Goal: Task Accomplishment & Management: Use online tool/utility

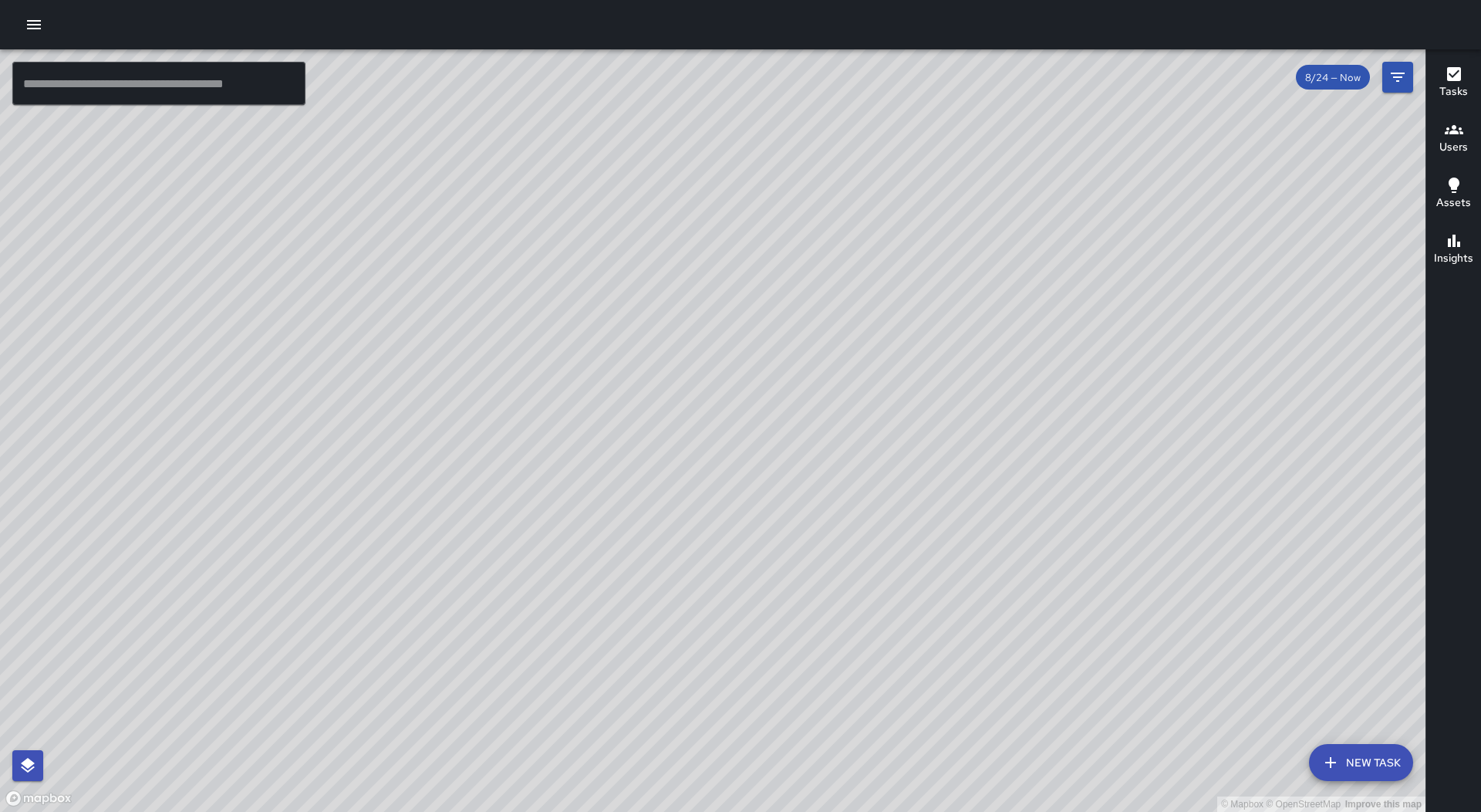
click at [683, 748] on div "© Mapbox © OpenStreetMap Improve this map" at bounding box center [713, 430] width 1426 height 762
click at [39, 20] on icon "button" at bounding box center [33, 25] width 14 height 9
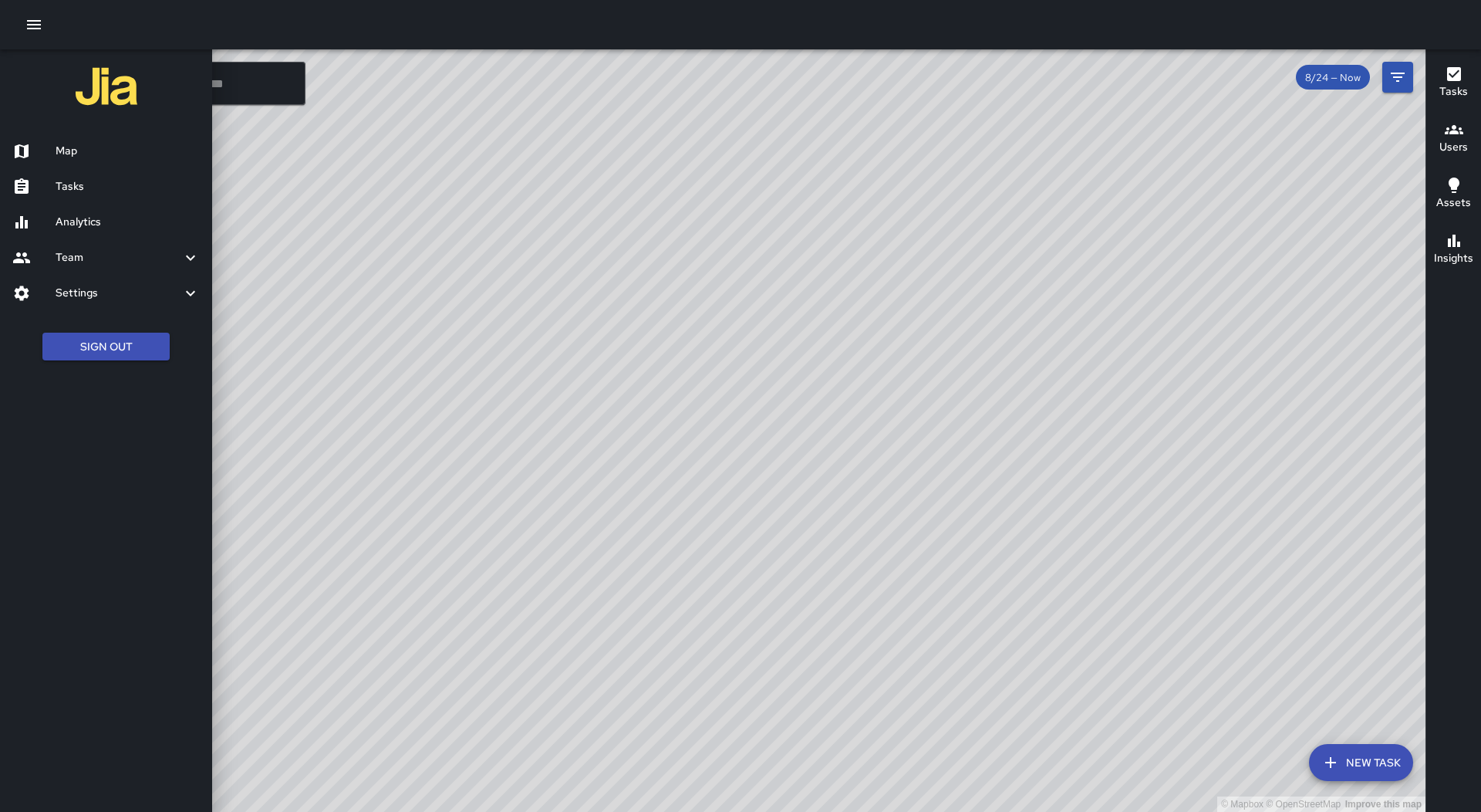
click at [71, 192] on h6 "Tasks" at bounding box center [127, 187] width 144 height 17
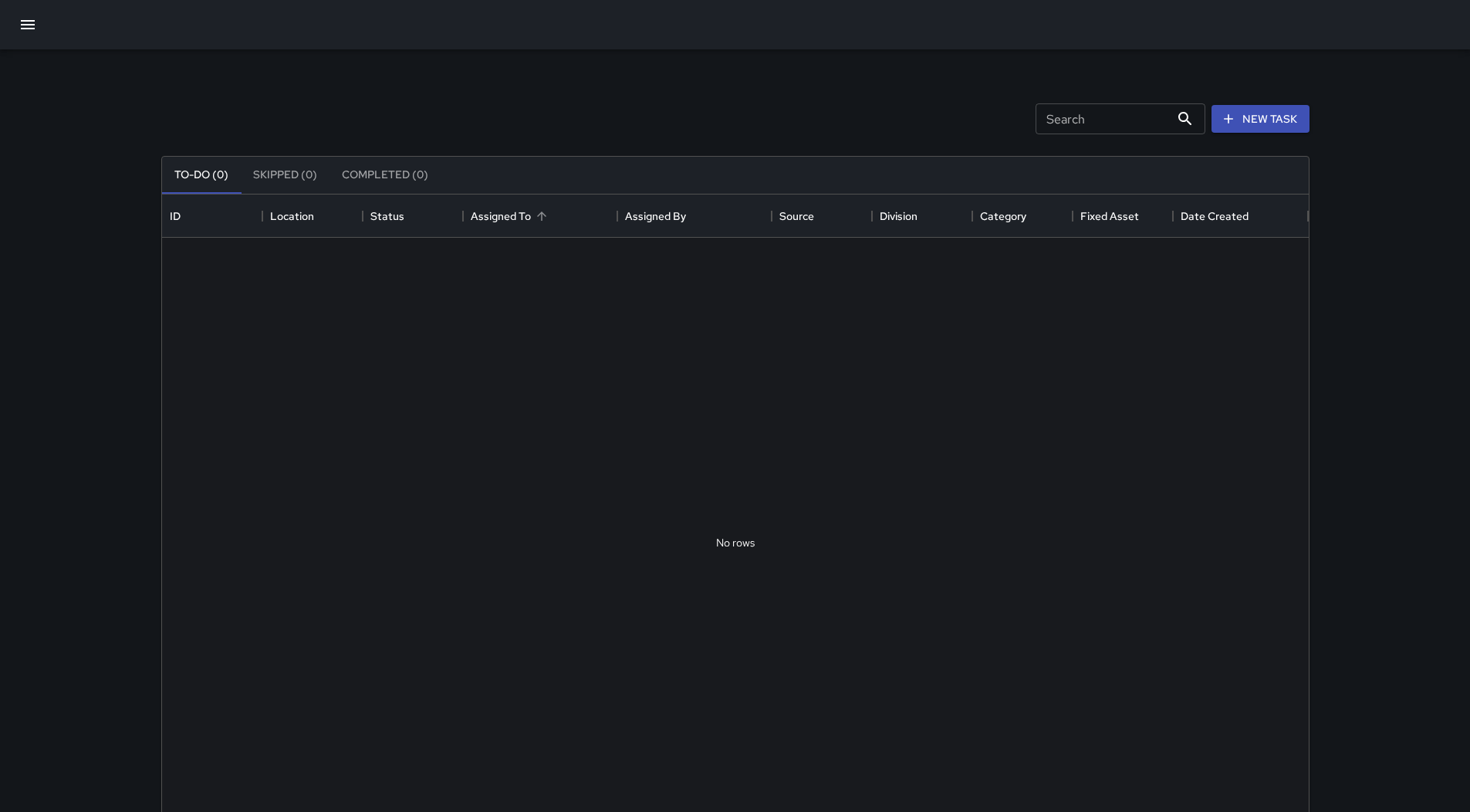
scroll to position [642, 1135]
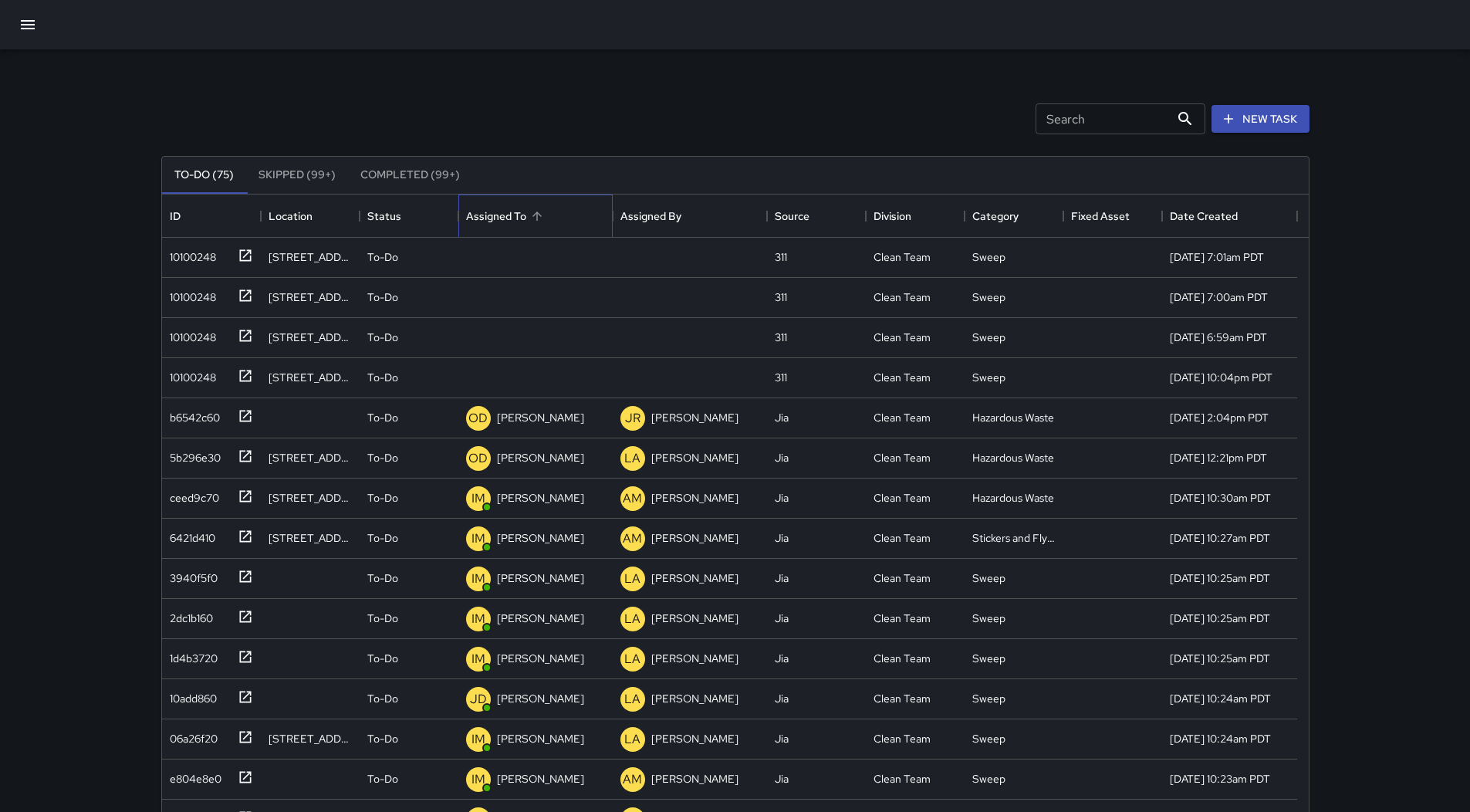
click at [548, 223] on div "Assigned To" at bounding box center [535, 216] width 138 height 44
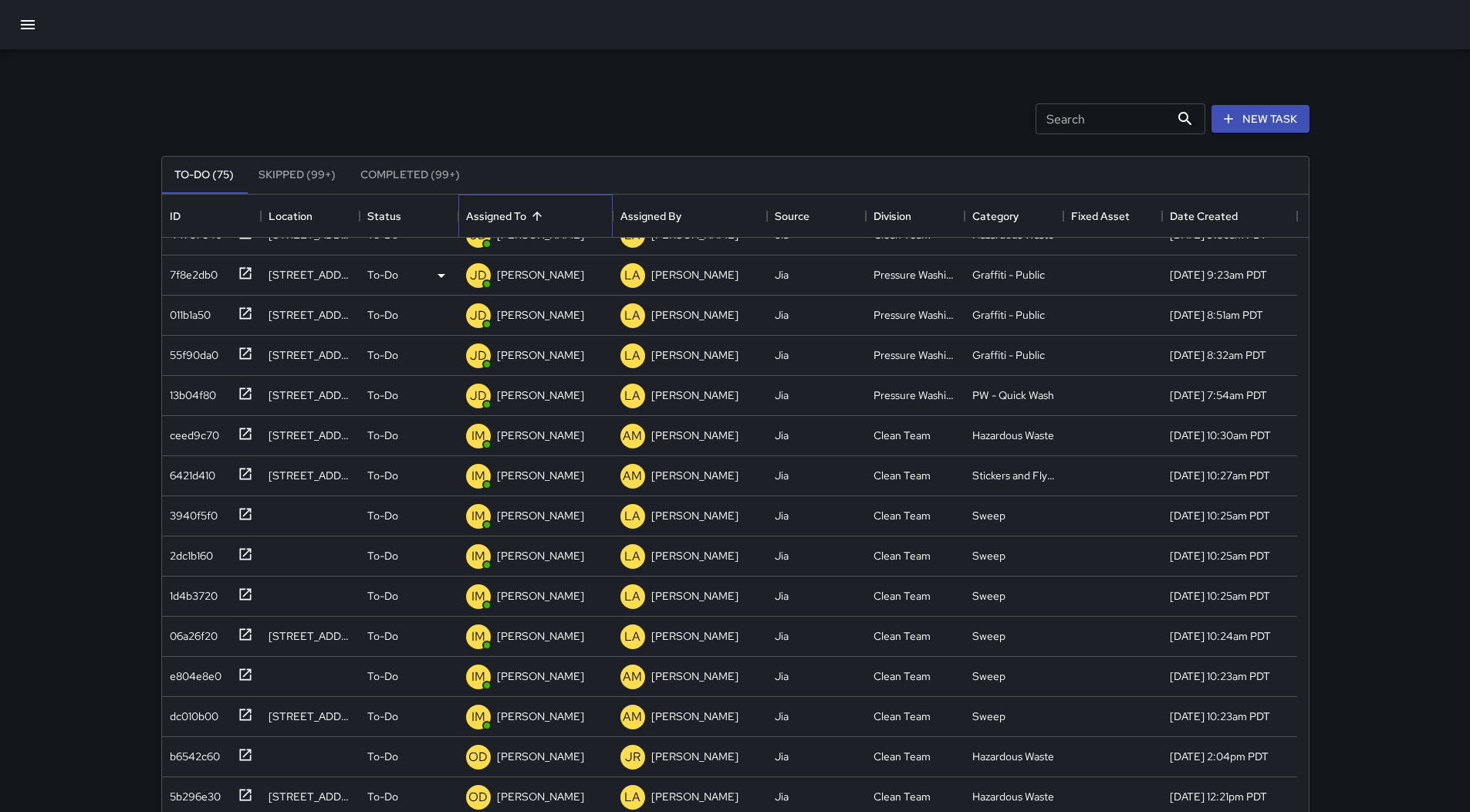
scroll to position [308, 0]
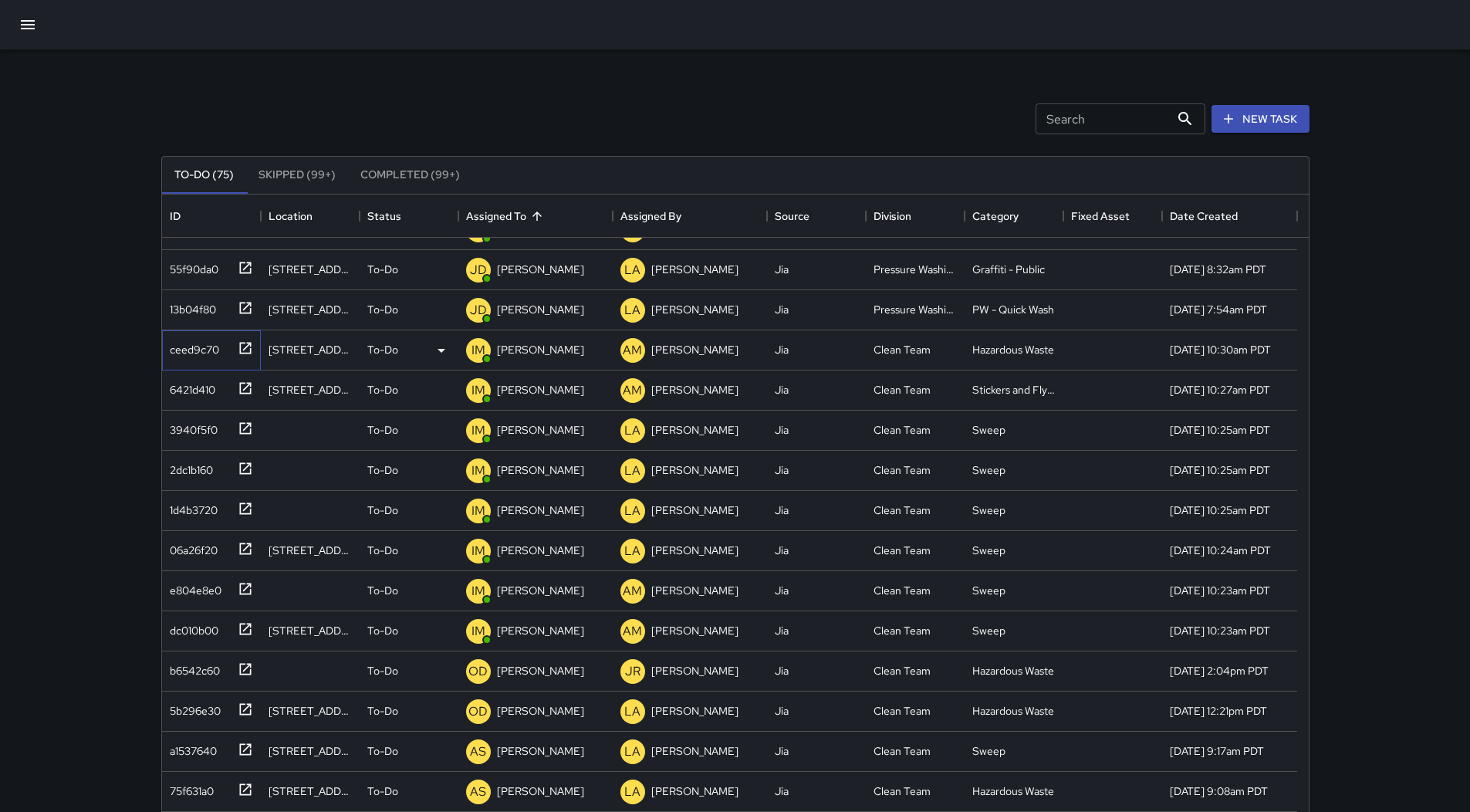
click at [187, 357] on div "ceed9c70" at bounding box center [191, 346] width 56 height 21
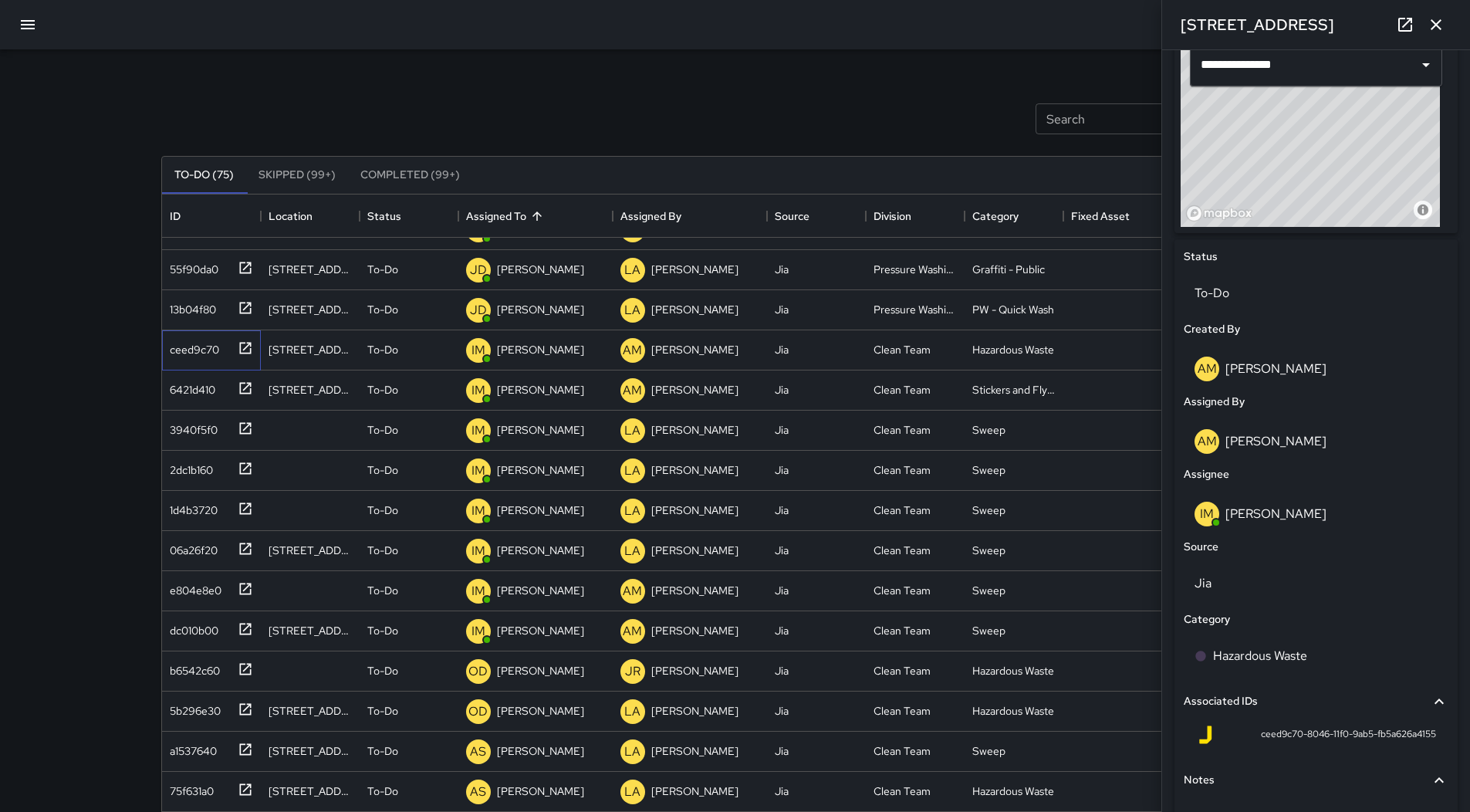
scroll to position [463, 0]
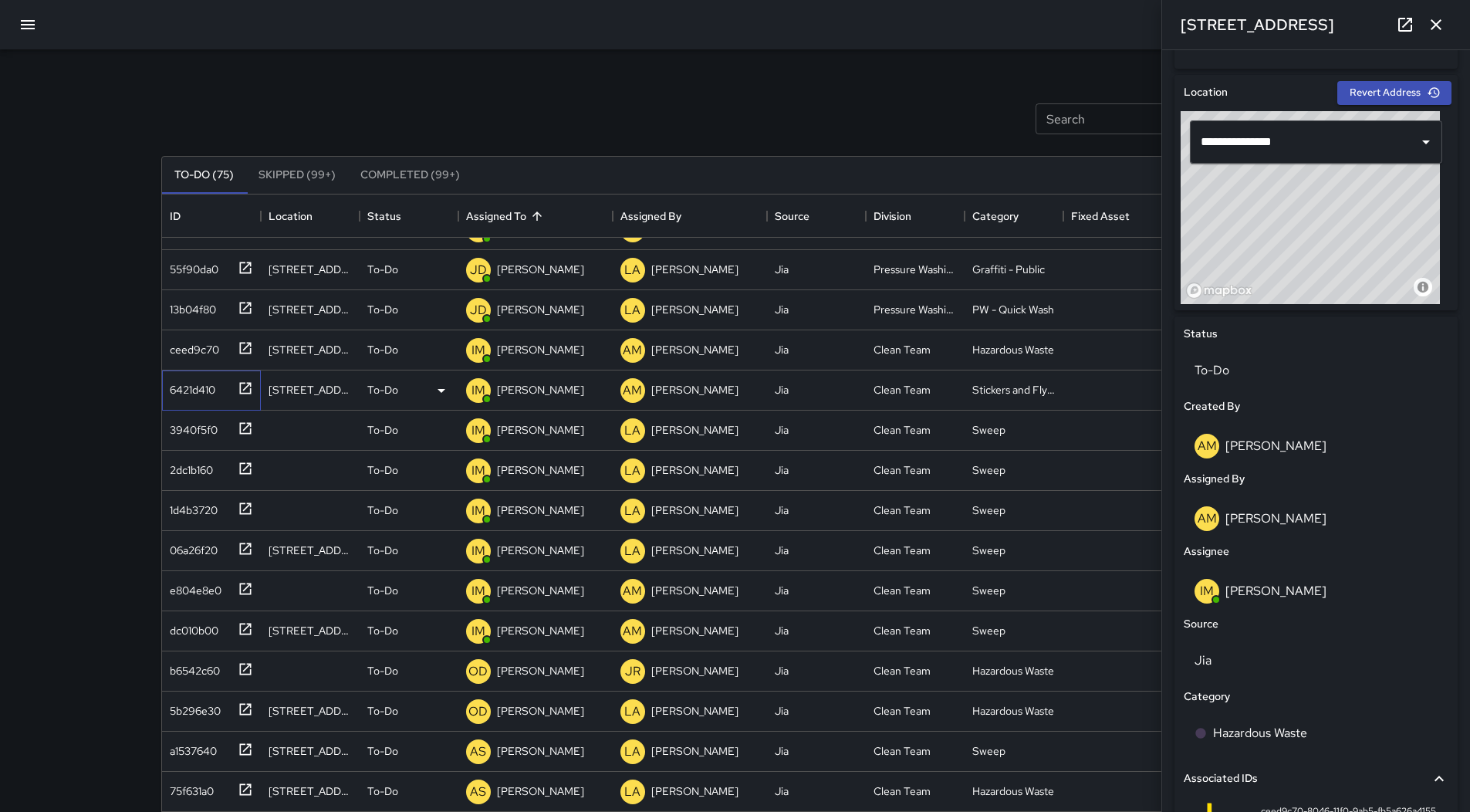
click at [184, 404] on div "6421d410" at bounding box center [211, 390] width 98 height 40
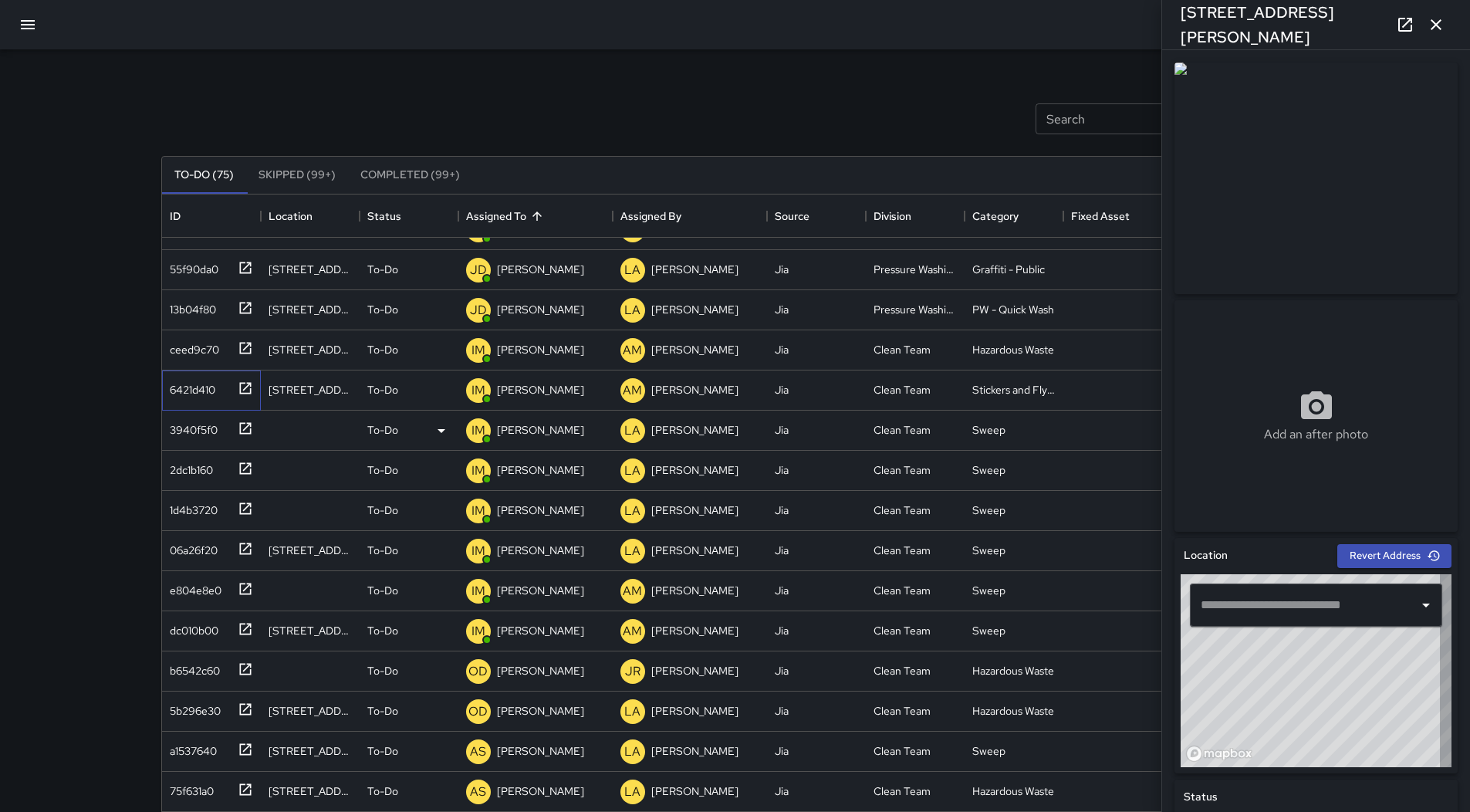
type input "**********"
click at [199, 421] on div "3940f5f0" at bounding box center [190, 426] width 54 height 21
click at [215, 478] on div "2dc1b160" at bounding box center [208, 466] width 89 height 25
click at [208, 512] on div "1d4b3720" at bounding box center [190, 506] width 54 height 21
click at [210, 567] on div "06a26f20" at bounding box center [211, 550] width 98 height 40
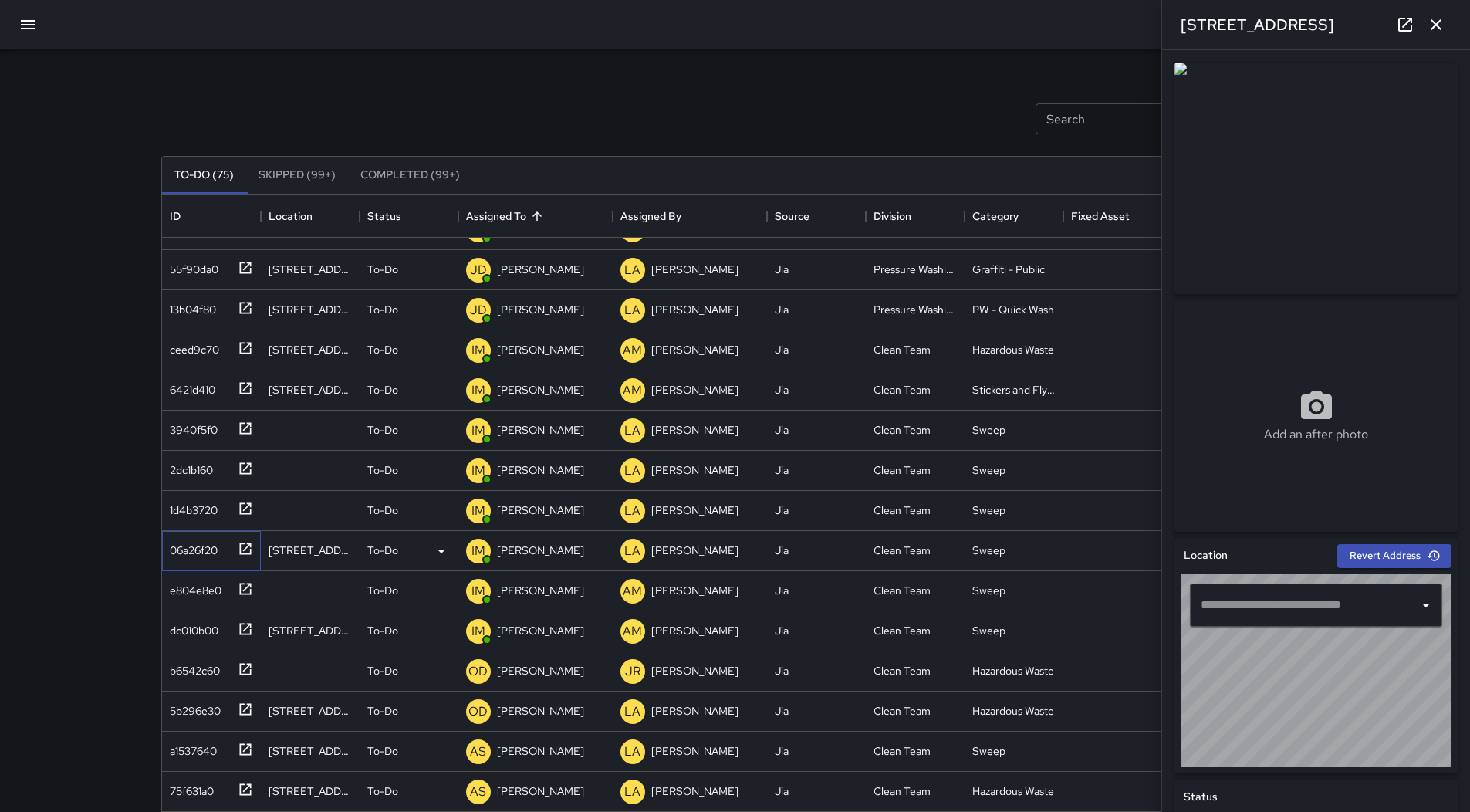
type input "**********"
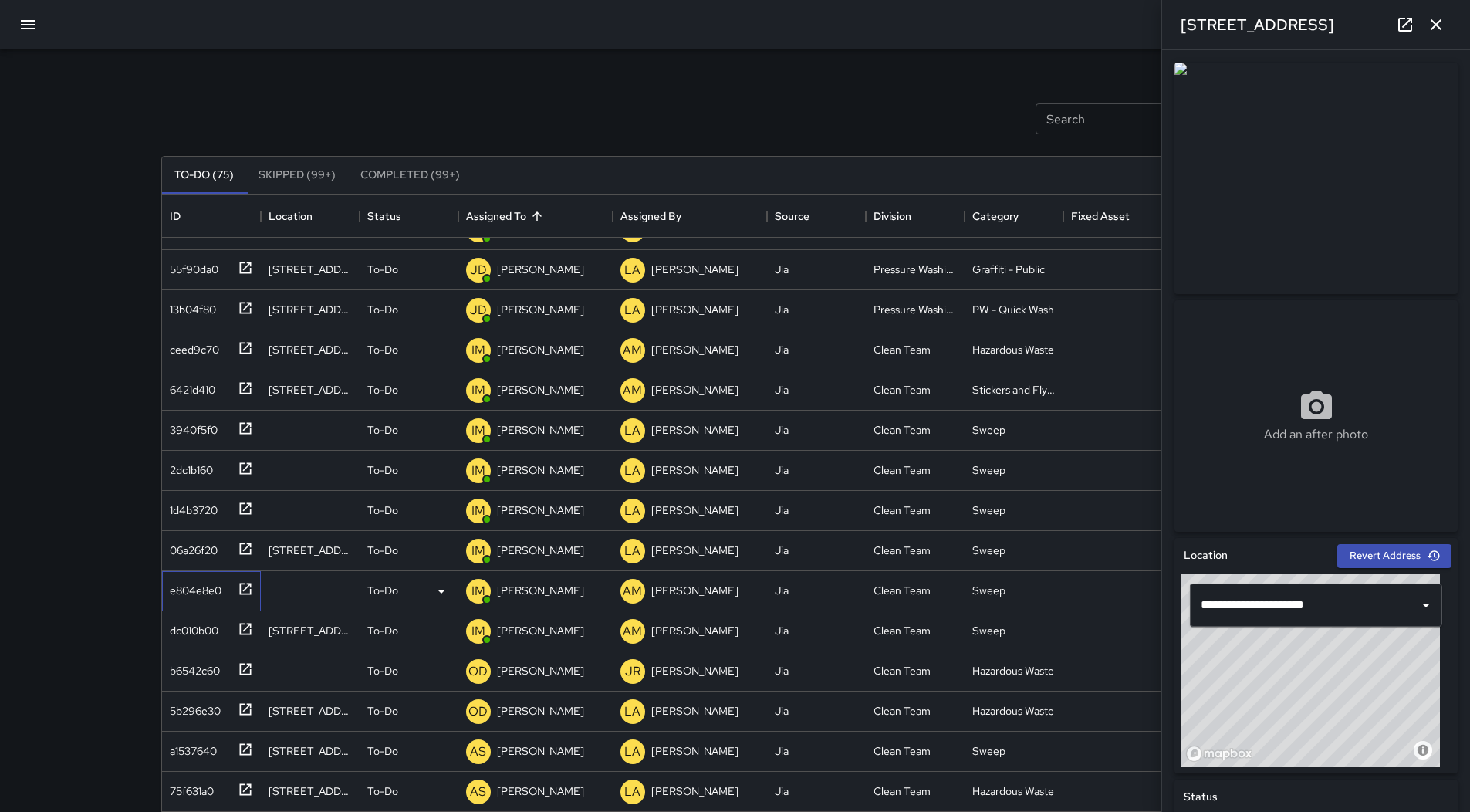
click at [214, 603] on div "e804e8e0" at bounding box center [211, 591] width 98 height 40
click at [213, 629] on div "dc010b00" at bounding box center [190, 627] width 55 height 21
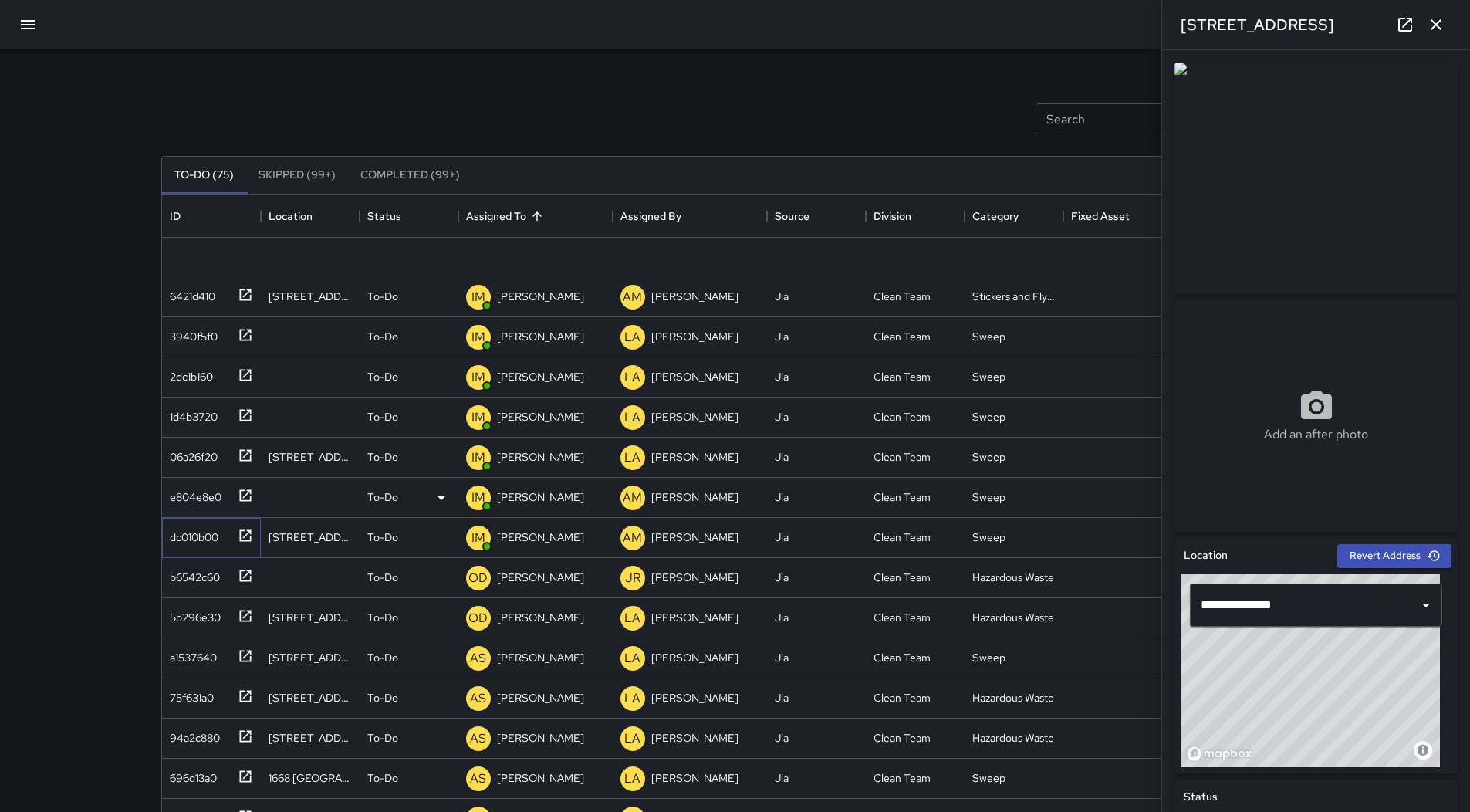
scroll to position [617, 0]
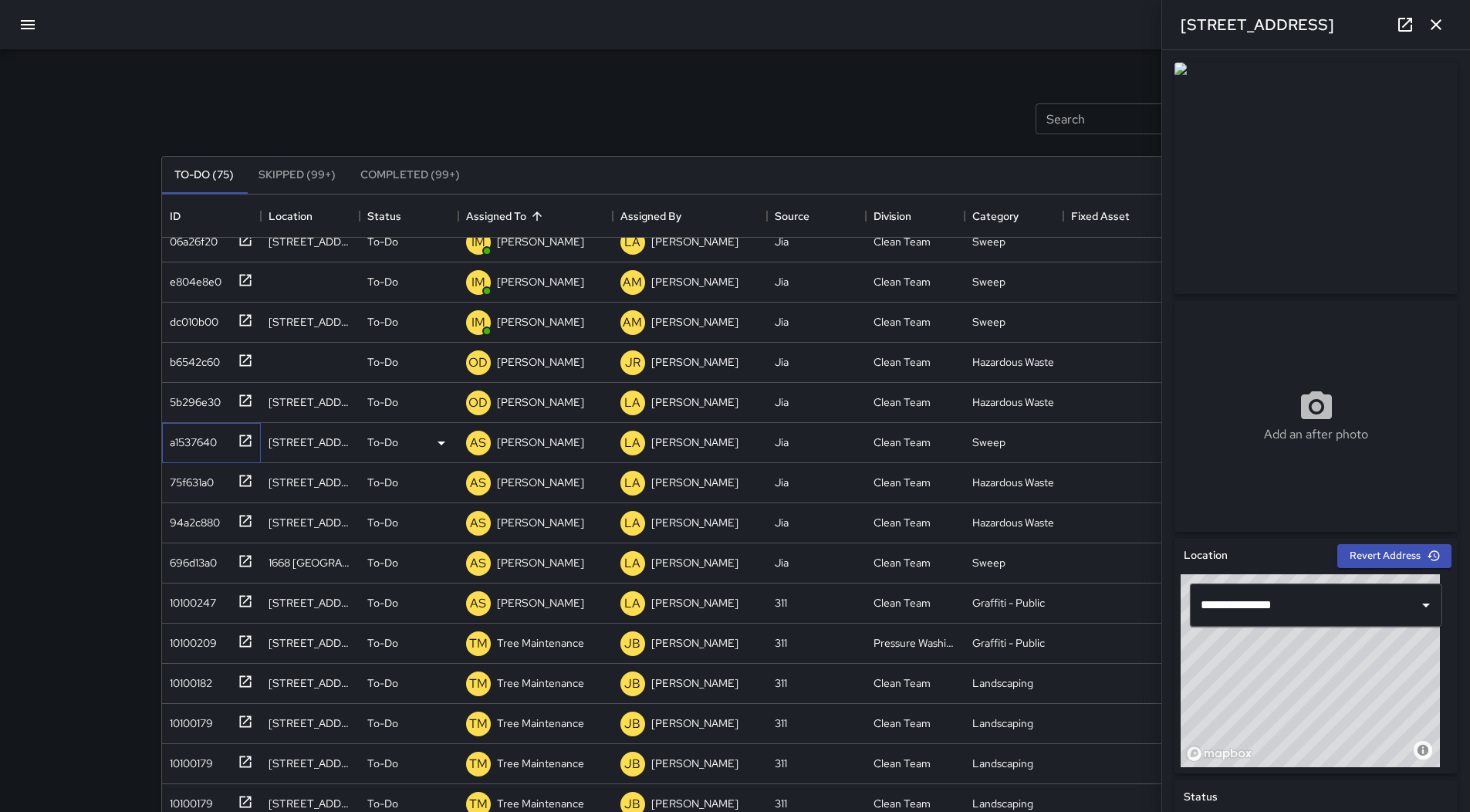
click at [205, 424] on div "a1537640" at bounding box center [211, 442] width 98 height 40
click at [217, 483] on div "75f631a0" at bounding box center [208, 478] width 89 height 25
click at [207, 530] on div "94a2c880" at bounding box center [208, 519] width 89 height 25
click at [193, 557] on div "696d13a0" at bounding box center [190, 558] width 53 height 21
click at [220, 603] on div "10100247" at bounding box center [208, 599] width 89 height 25
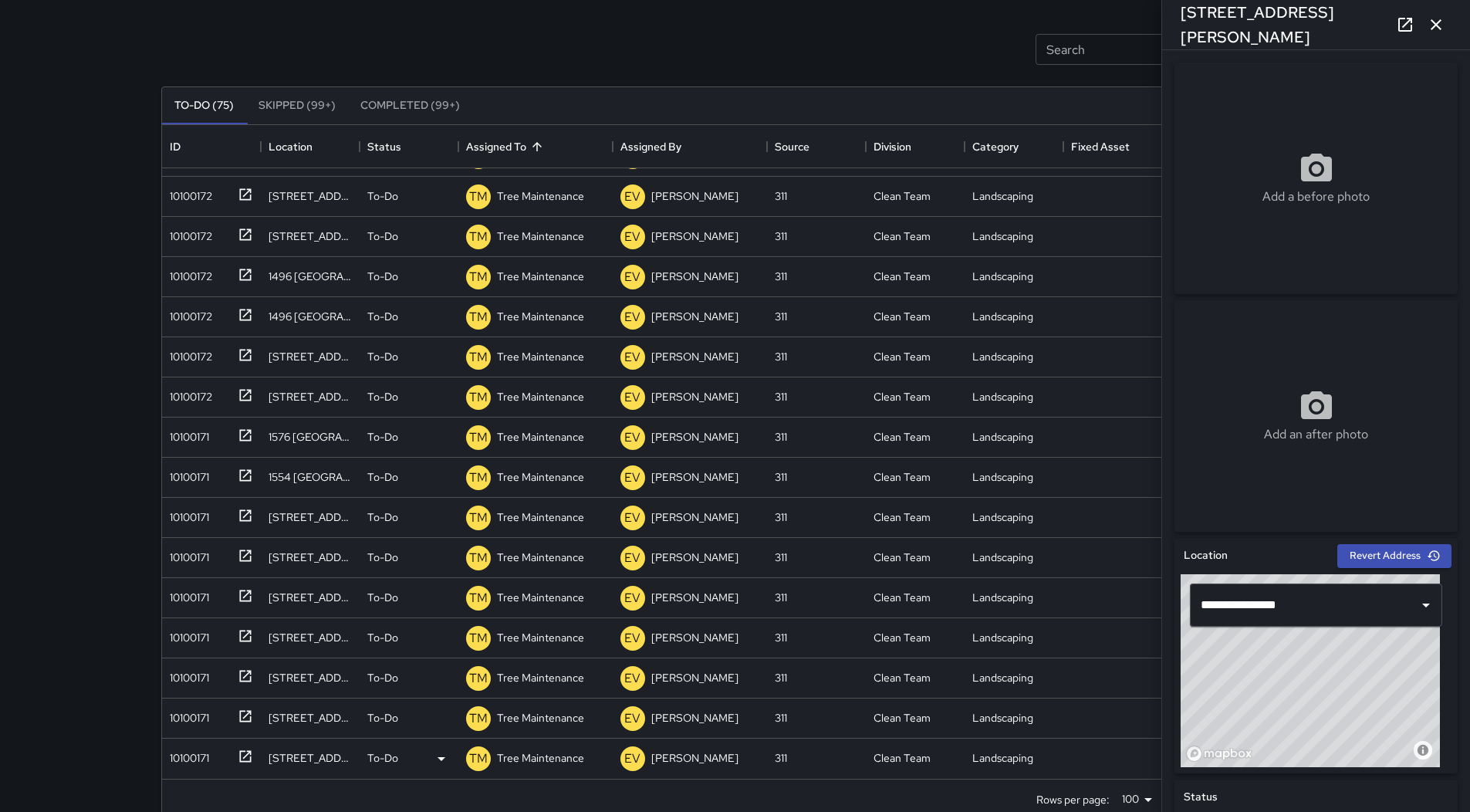
scroll to position [99, 0]
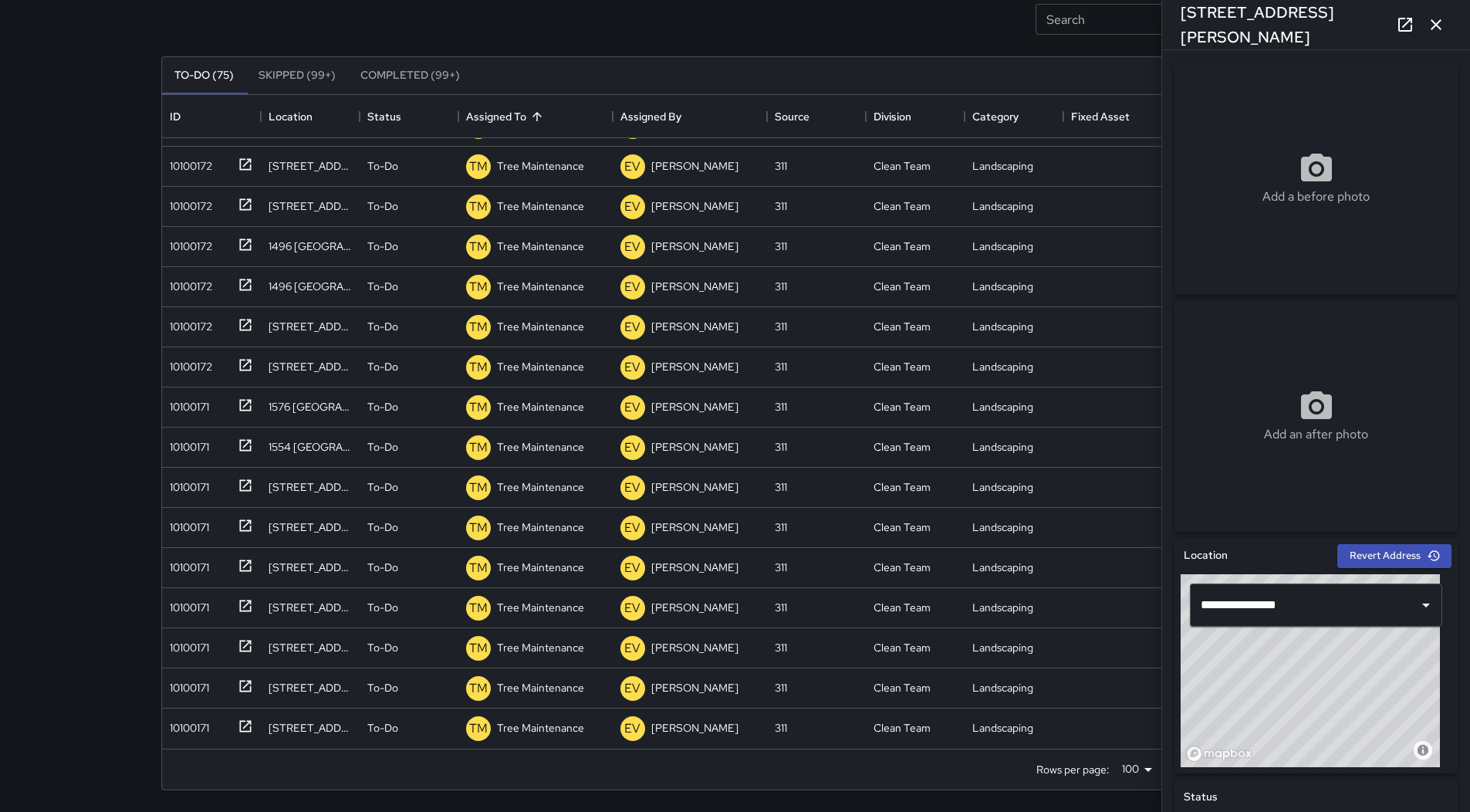
click at [1449, 27] on button "button" at bounding box center [1436, 24] width 31 height 31
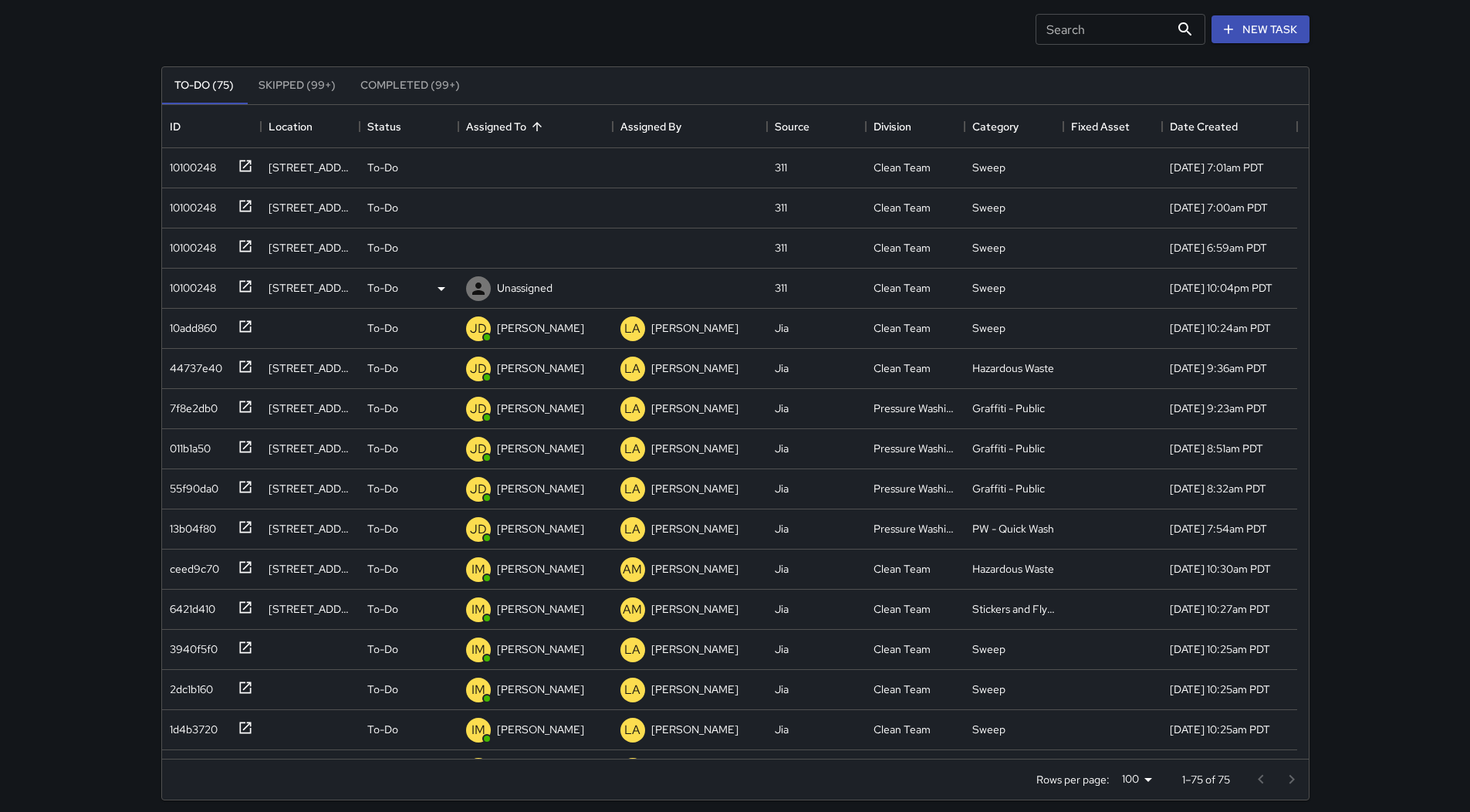
scroll to position [0, 0]
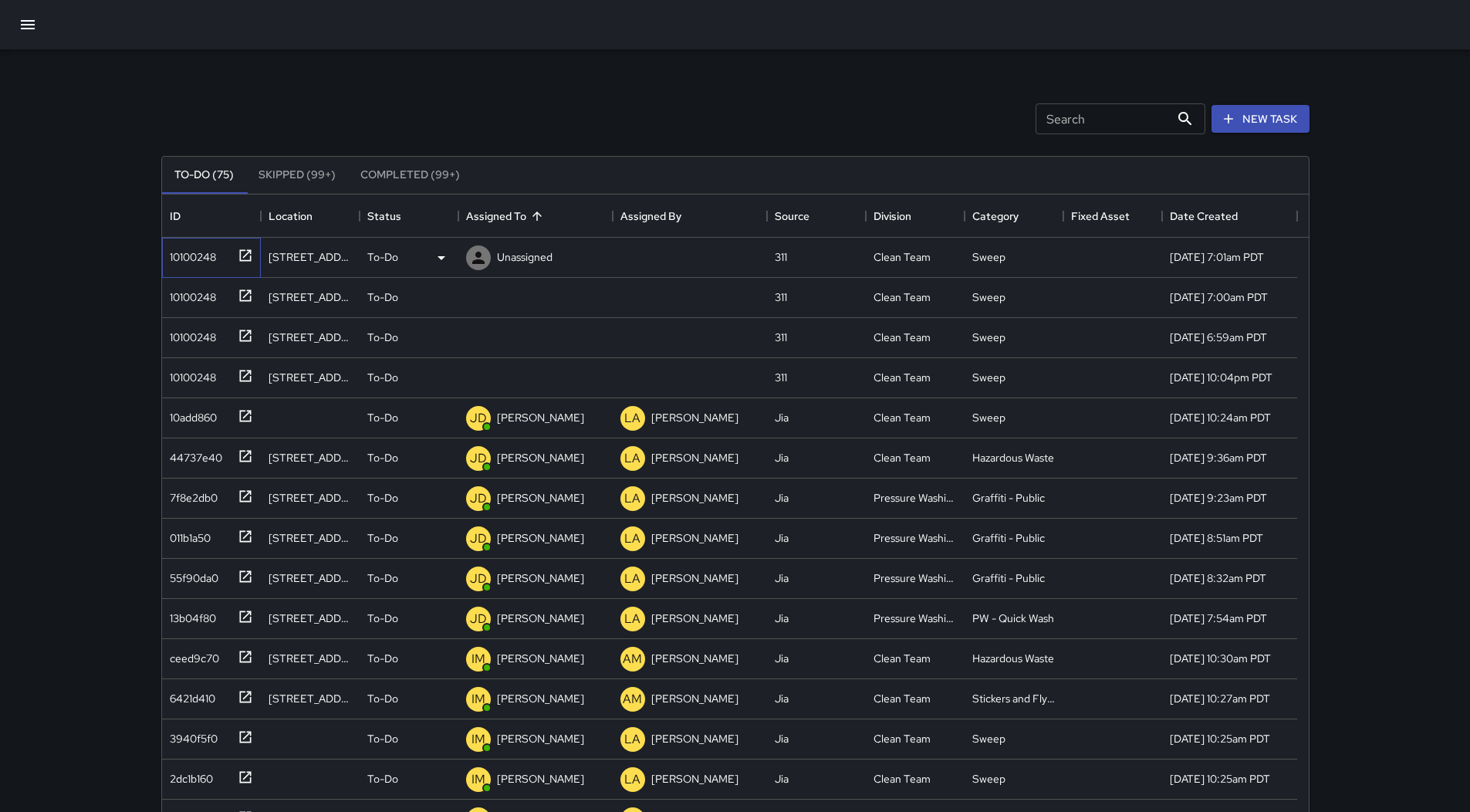
click at [229, 267] on div "10100248" at bounding box center [211, 257] width 98 height 40
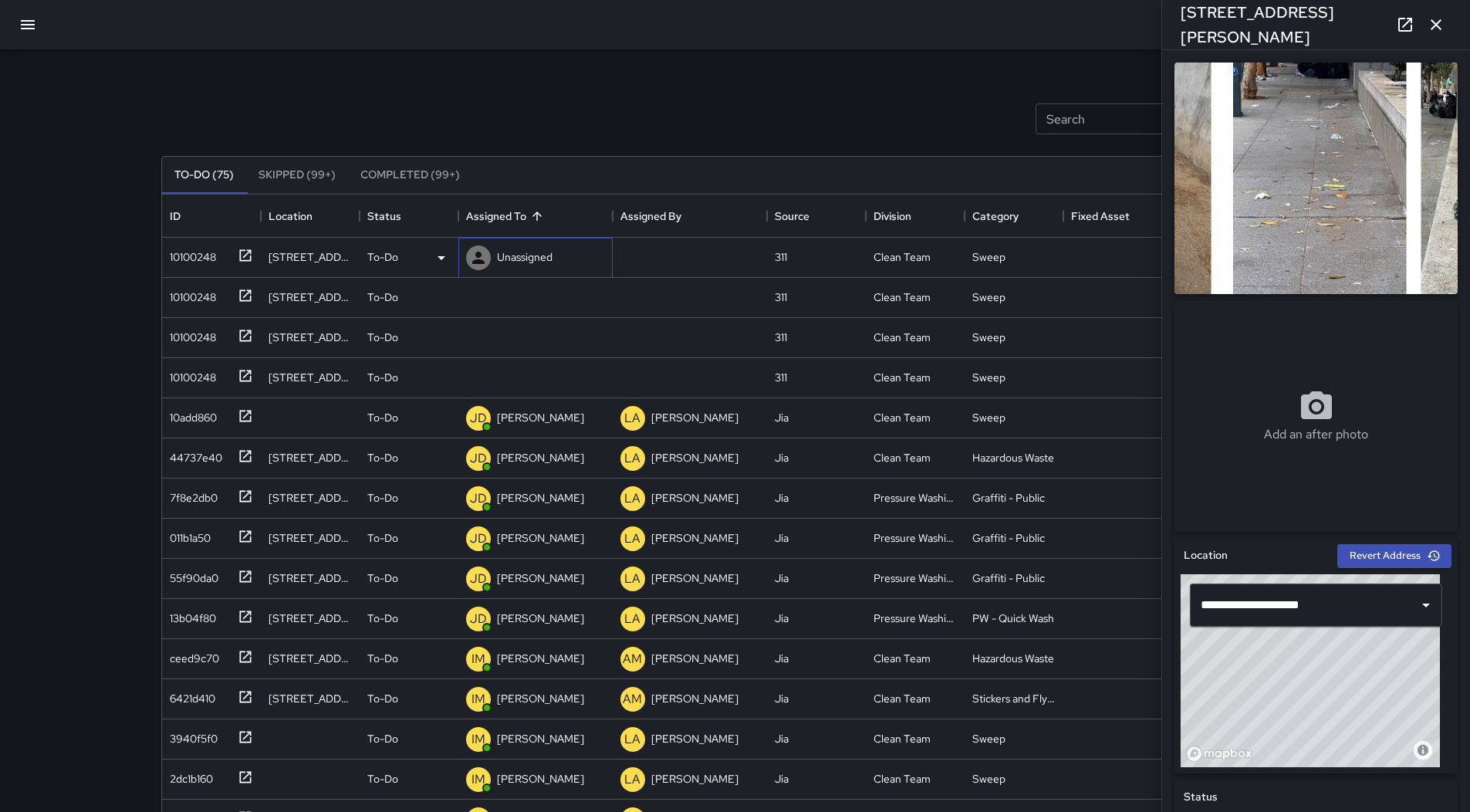
click at [513, 250] on p "Unassigned" at bounding box center [525, 256] width 56 height 16
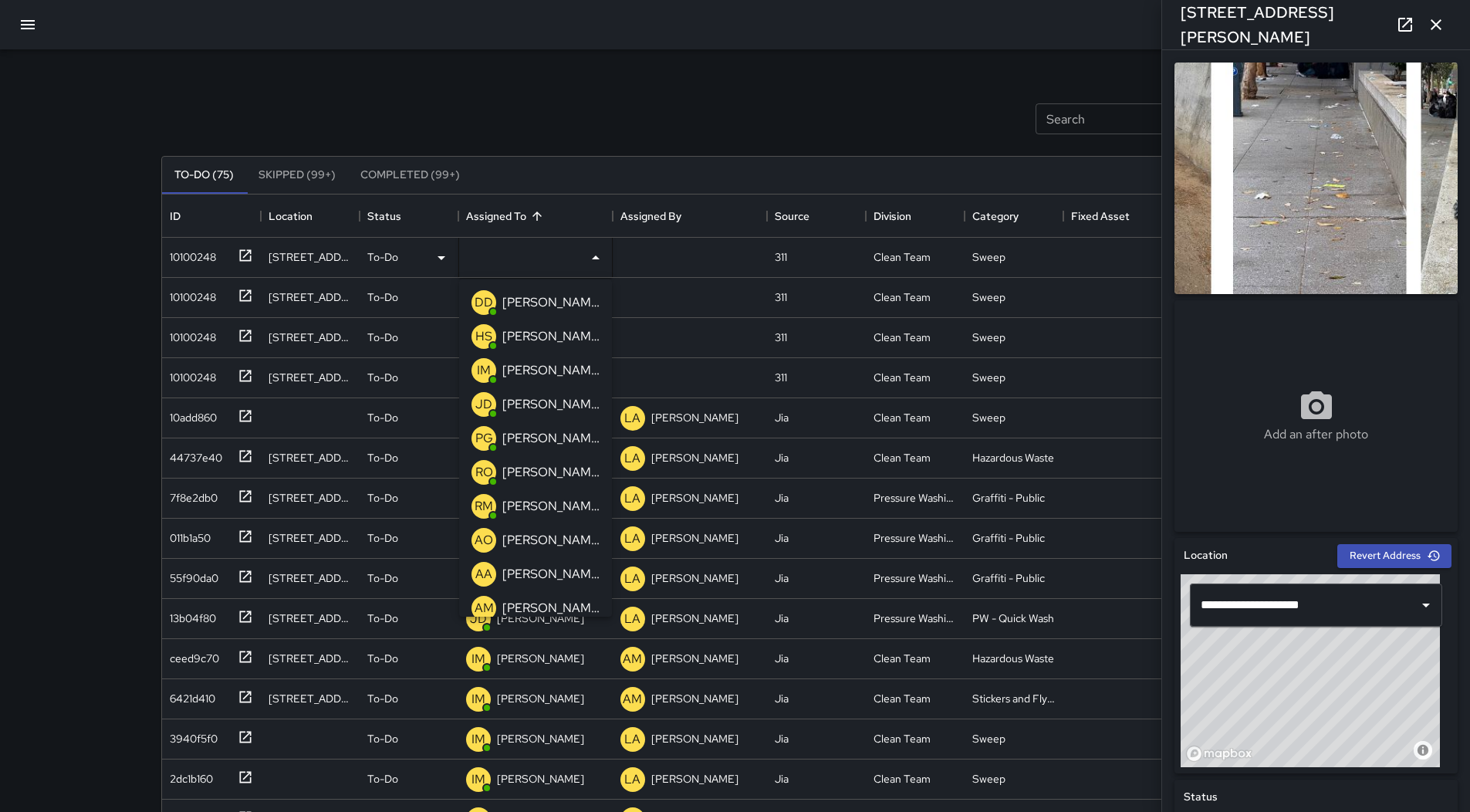
click at [559, 371] on p "[PERSON_NAME]" at bounding box center [551, 371] width 98 height 19
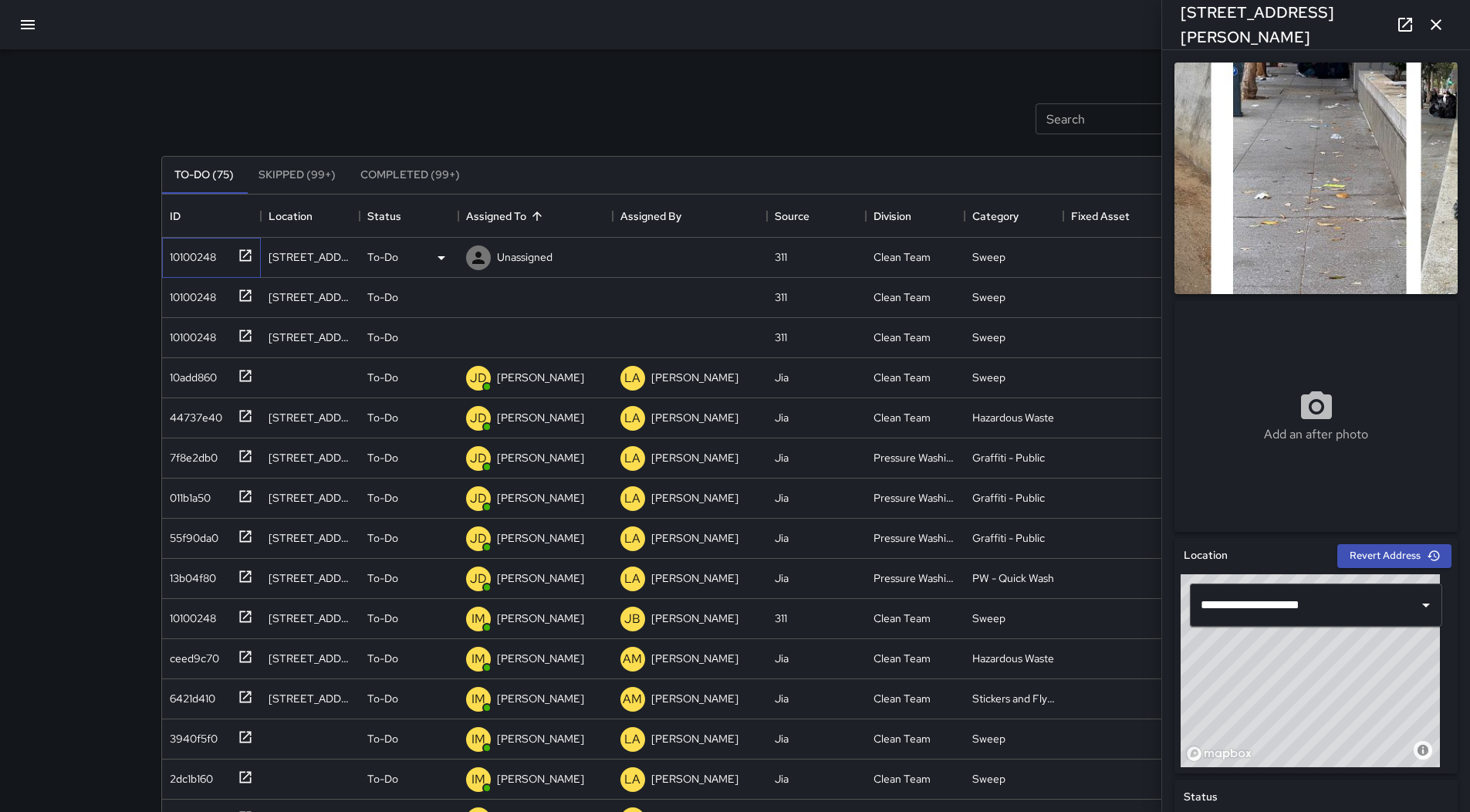
click at [224, 263] on div "10100248" at bounding box center [208, 254] width 89 height 25
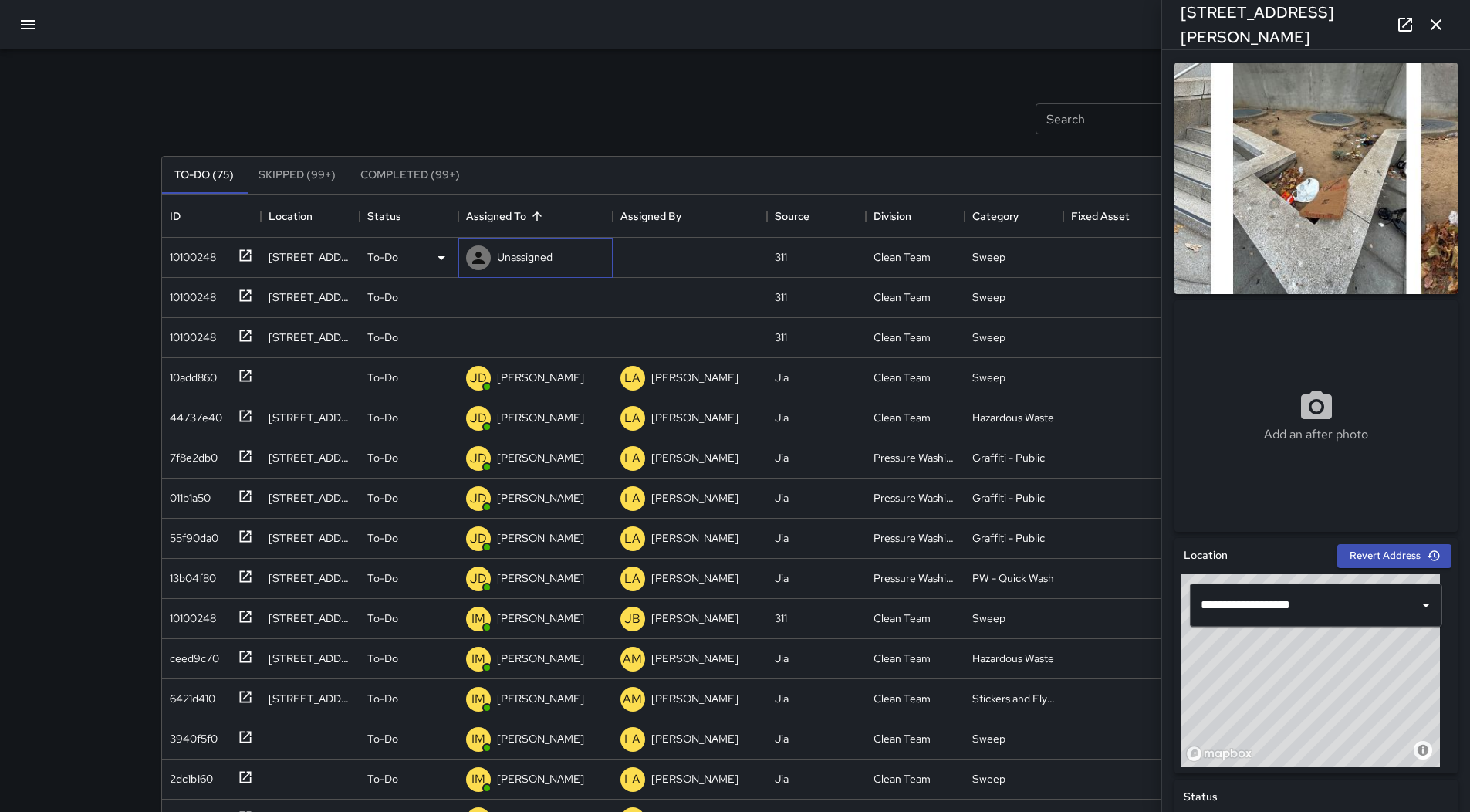
click at [532, 250] on p "Unassigned" at bounding box center [525, 256] width 56 height 16
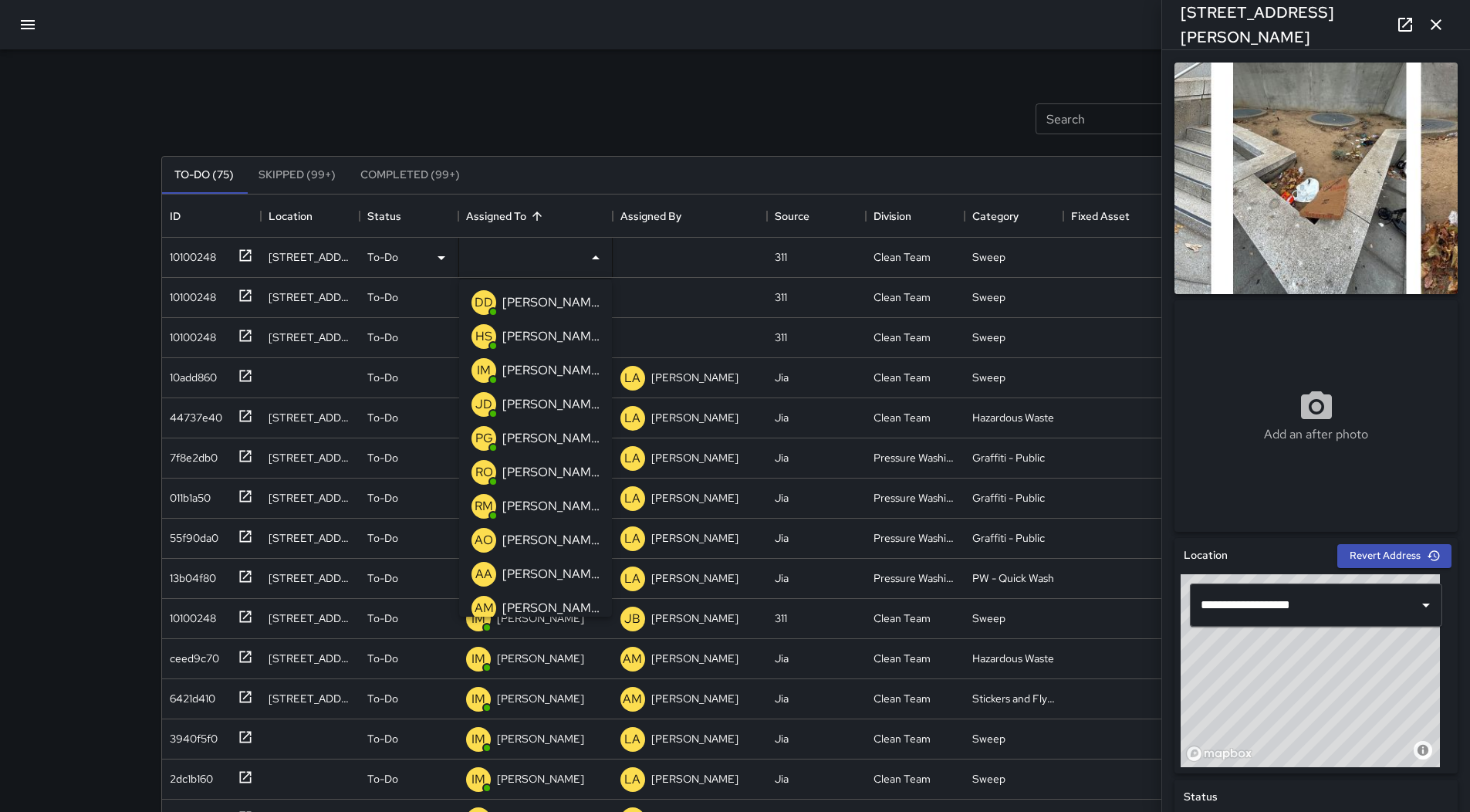
click at [549, 374] on p "[PERSON_NAME]" at bounding box center [551, 371] width 98 height 19
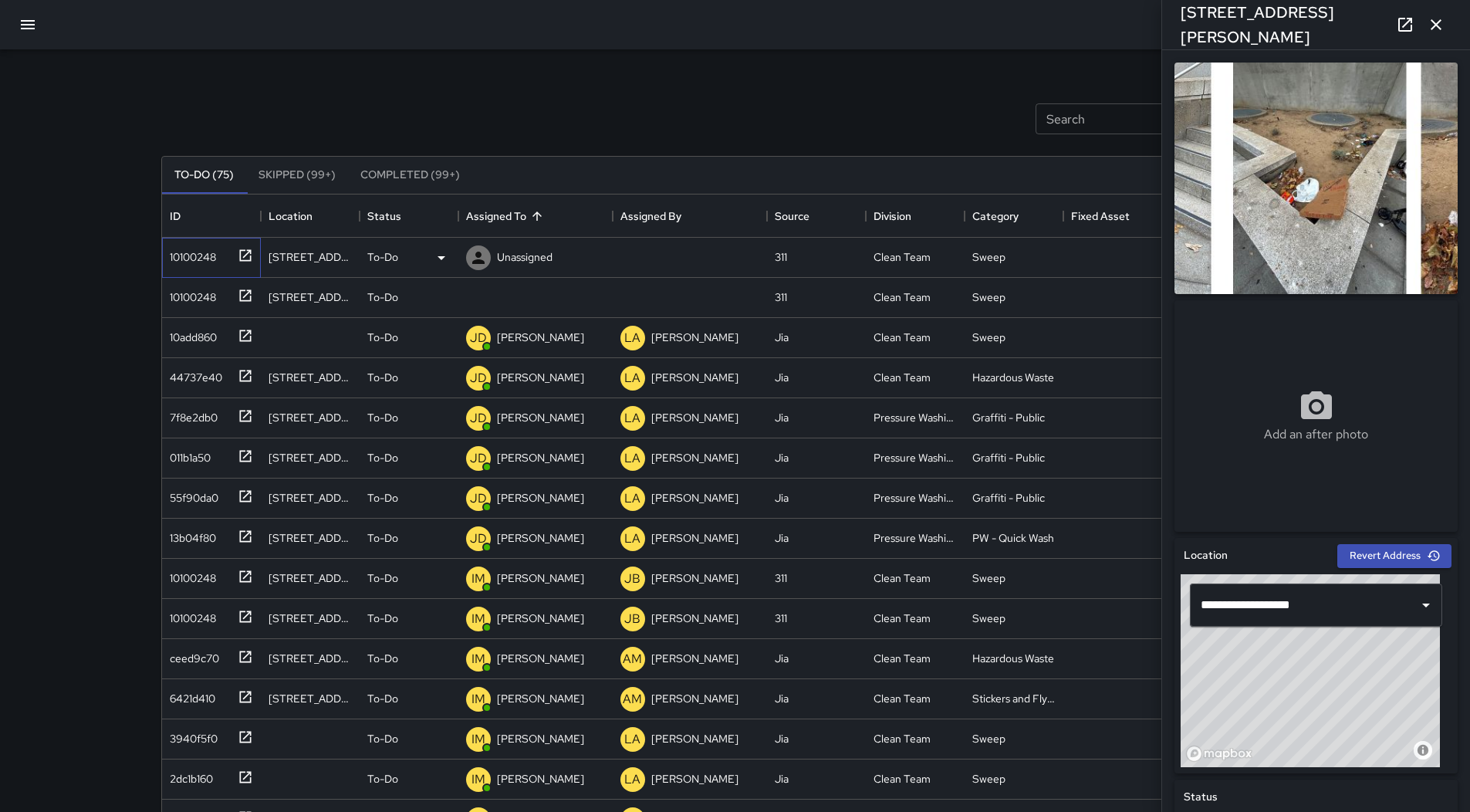
click at [177, 253] on div "10100248" at bounding box center [190, 254] width 52 height 21
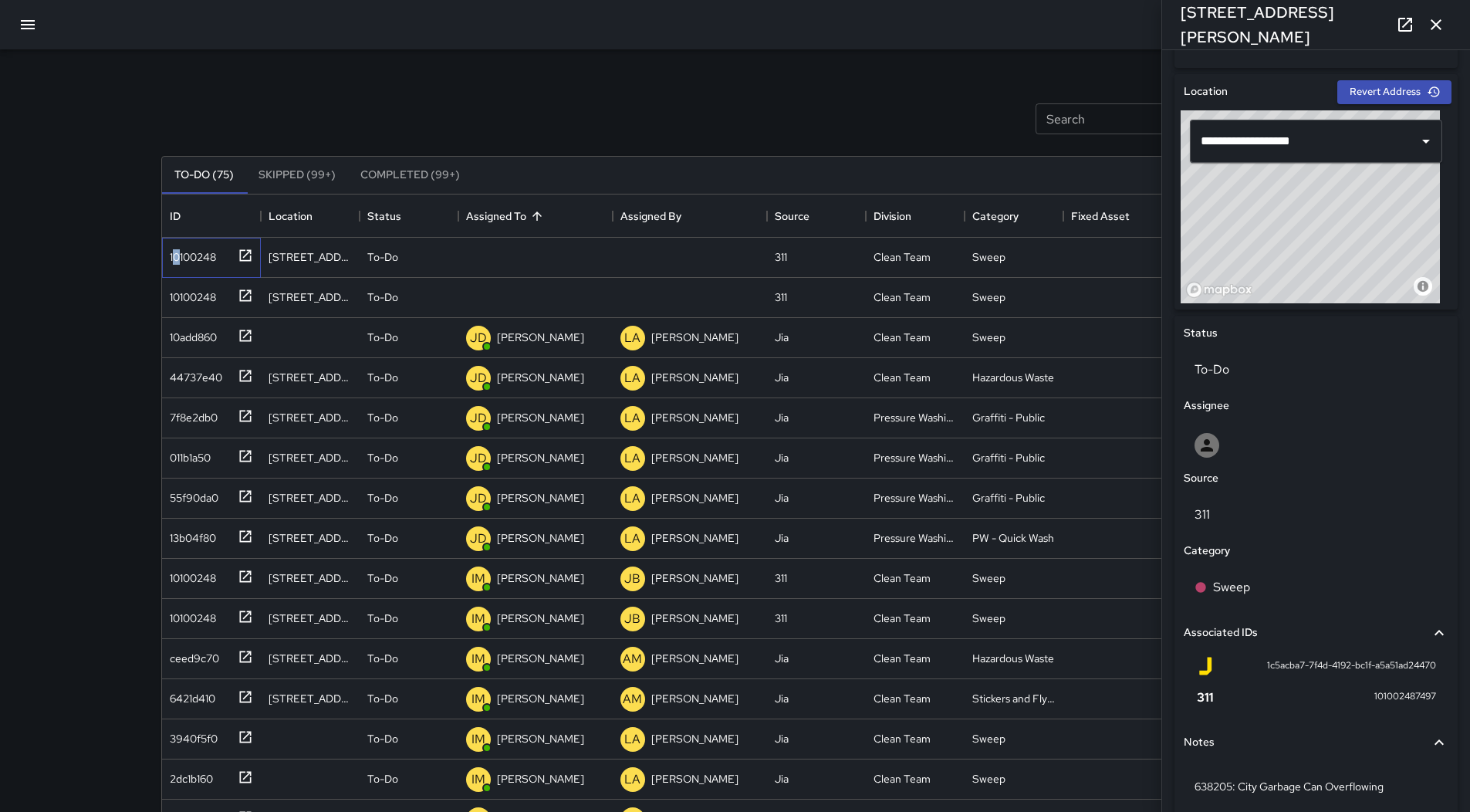
scroll to position [526, 0]
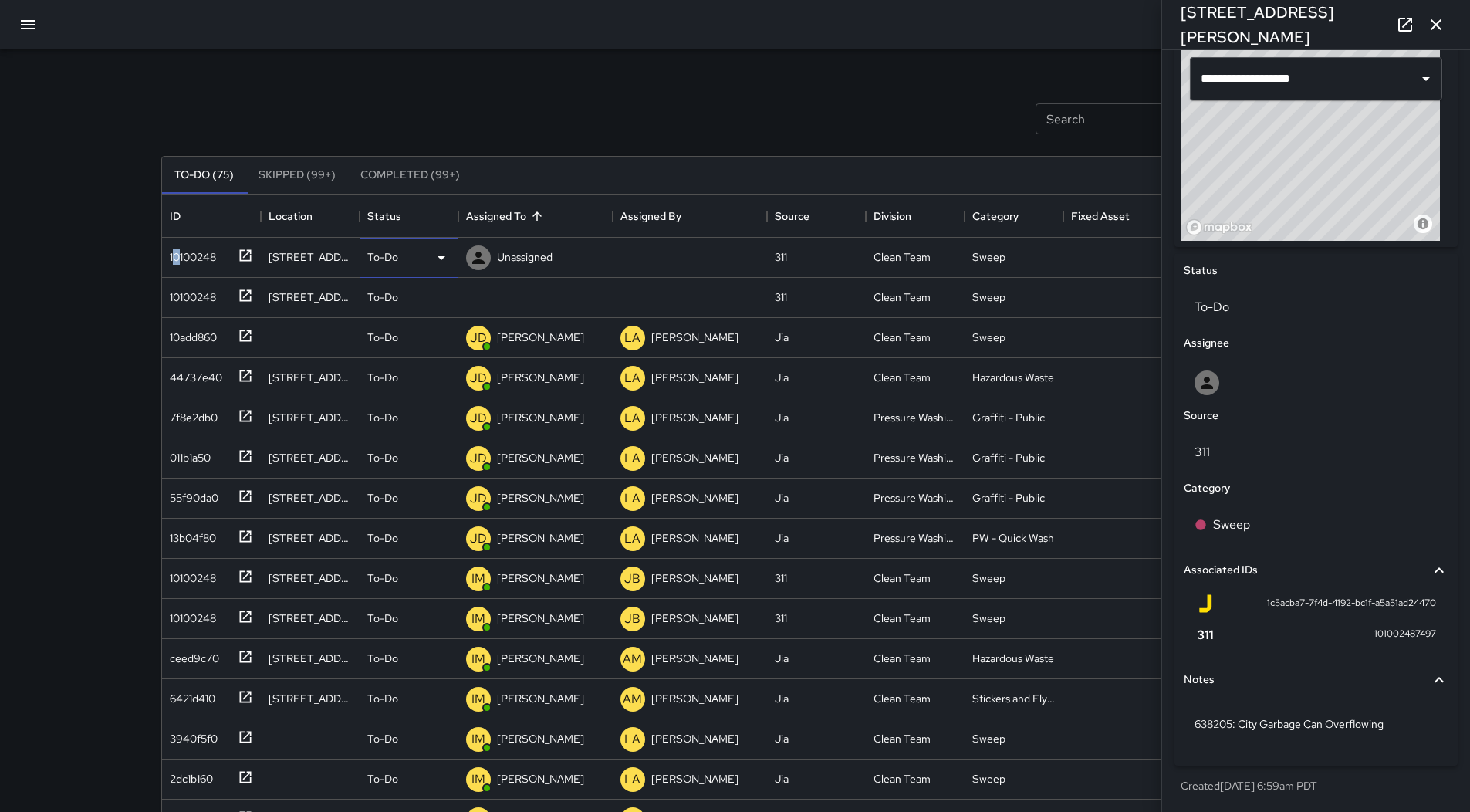
click at [448, 248] on icon at bounding box center [441, 257] width 19 height 19
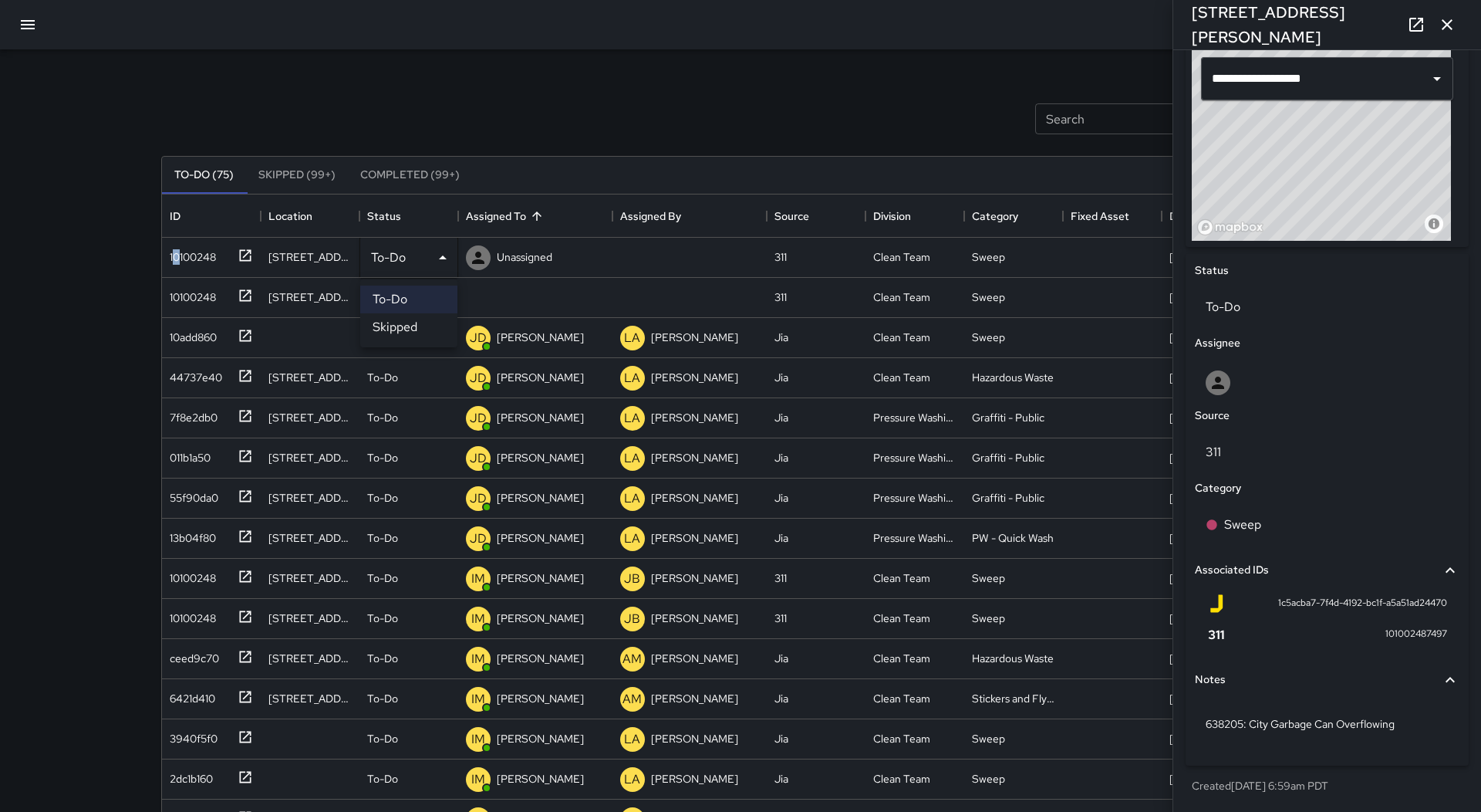
click at [410, 323] on li "Skipped" at bounding box center [409, 327] width 98 height 28
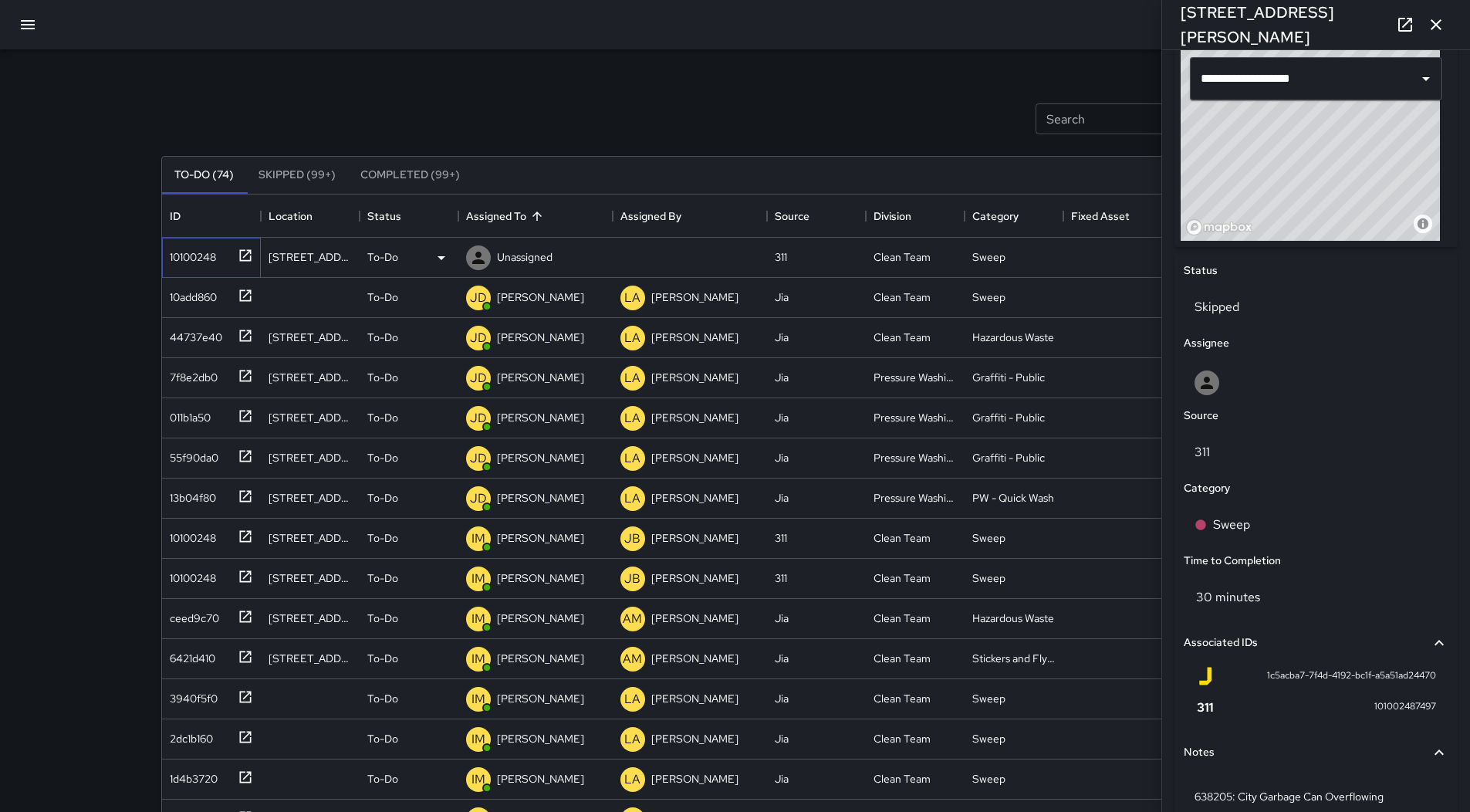
click at [215, 257] on div "10100248" at bounding box center [190, 254] width 52 height 21
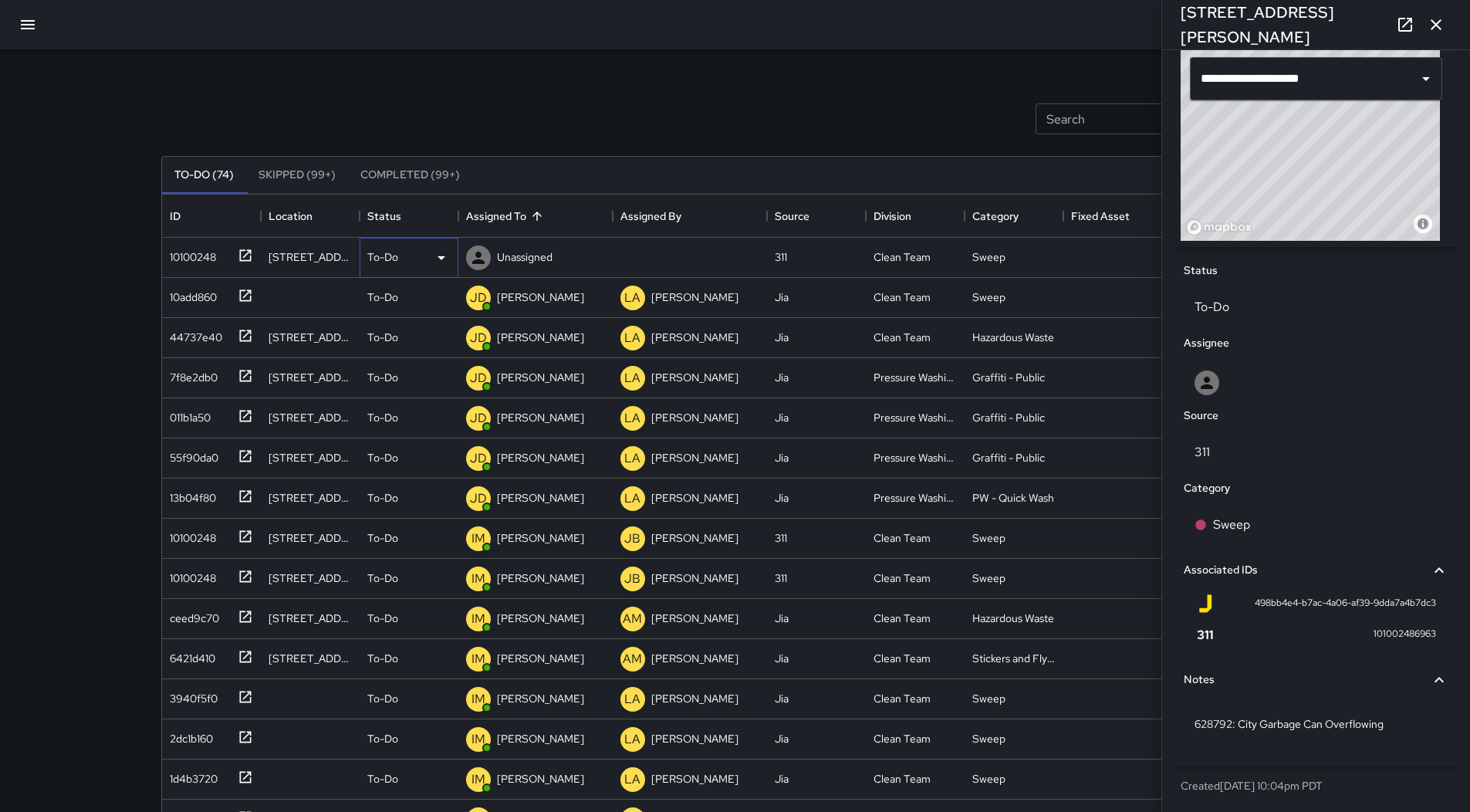
click at [450, 247] on div "To-Do" at bounding box center [409, 257] width 98 height 40
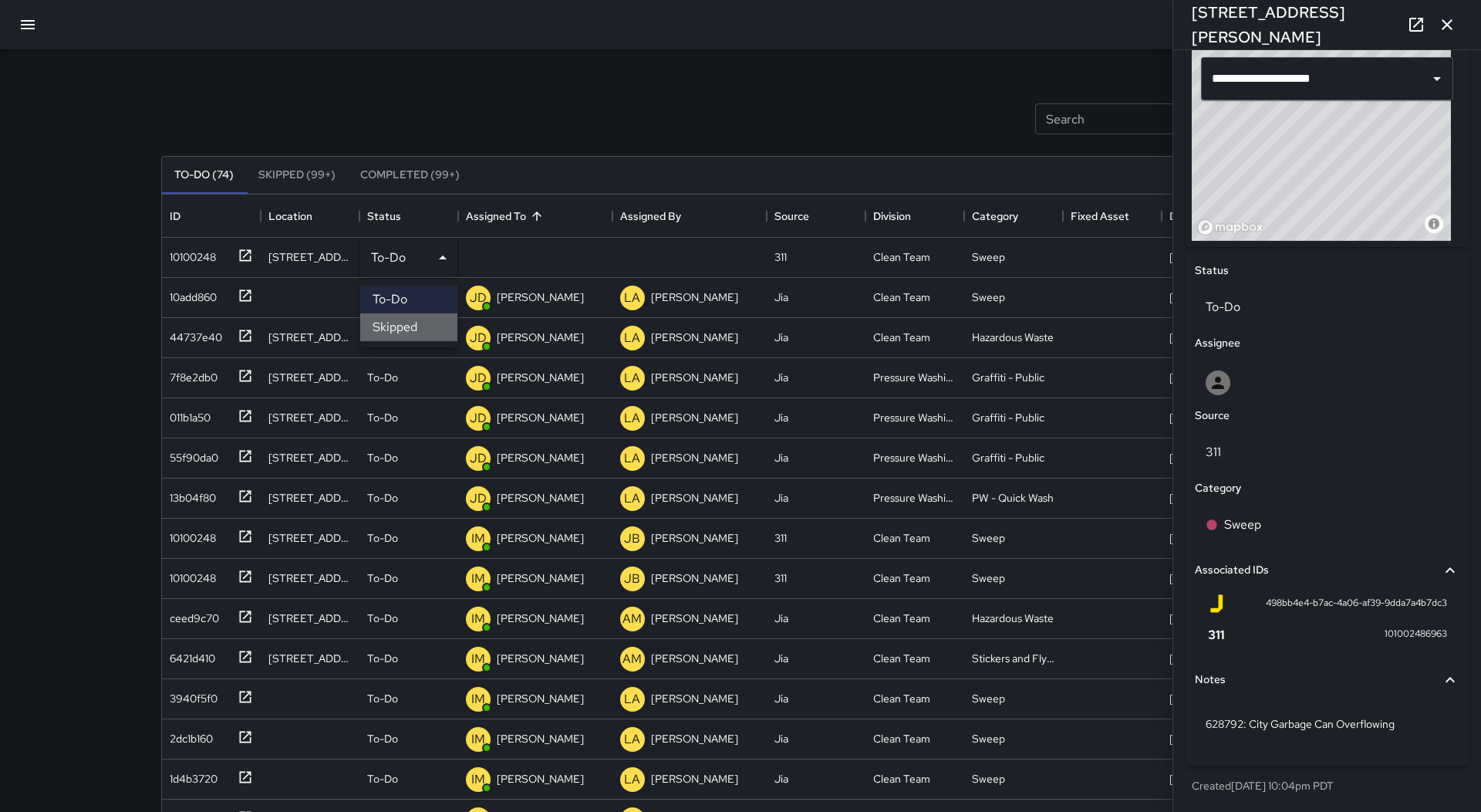
click at [428, 321] on li "Skipped" at bounding box center [409, 327] width 98 height 28
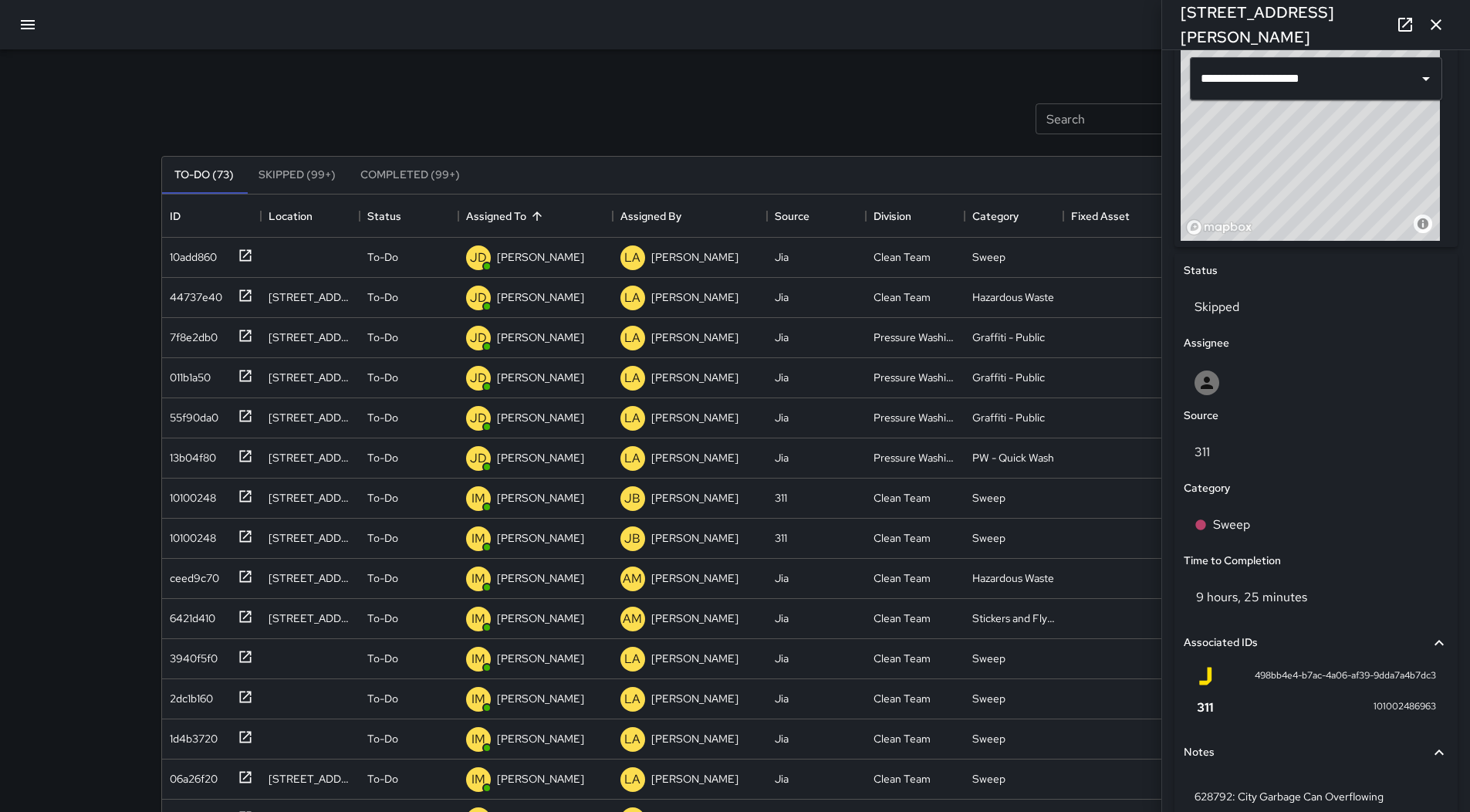
click at [26, 32] on icon "button" at bounding box center [28, 25] width 19 height 19
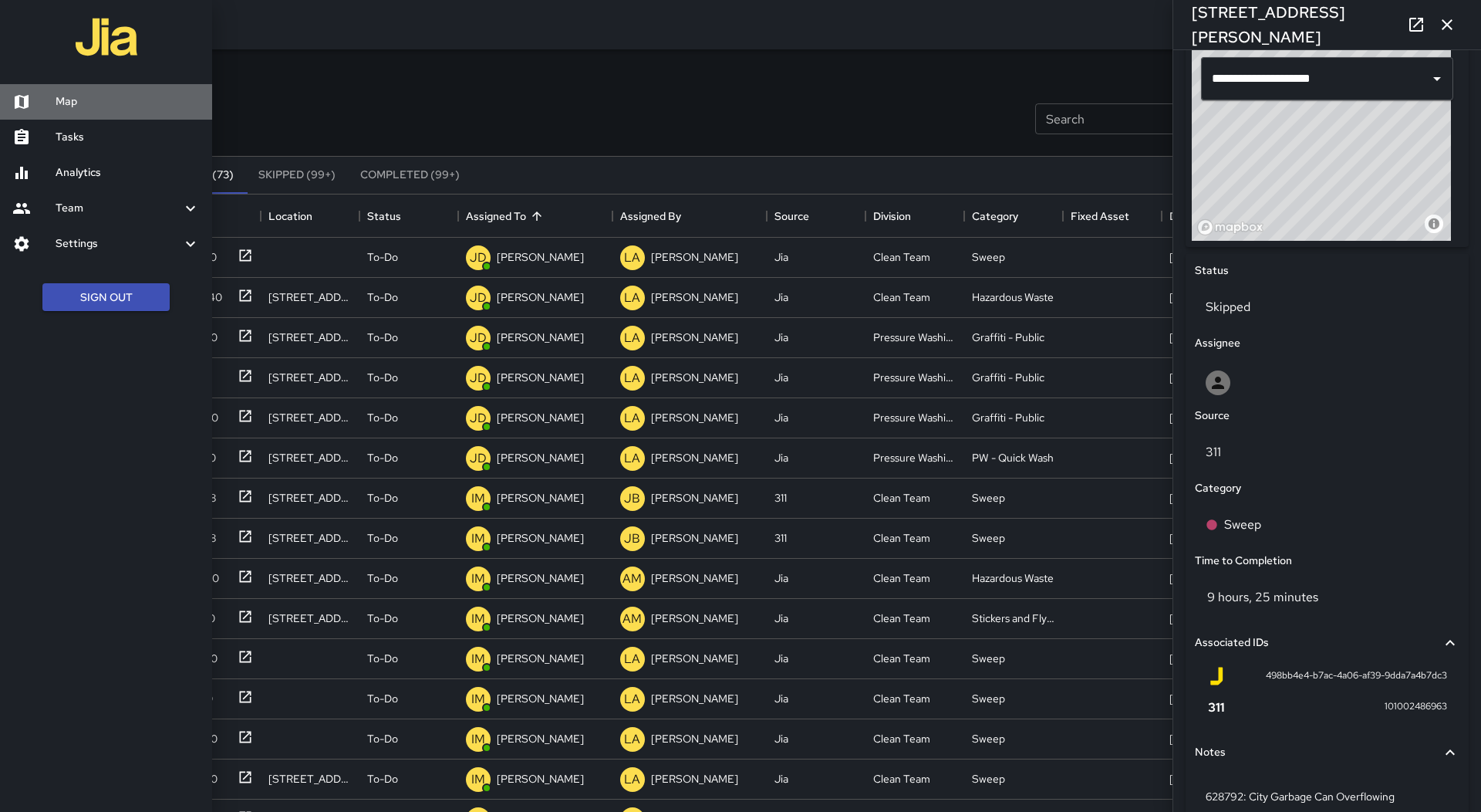
click at [92, 96] on h6 "Map" at bounding box center [127, 101] width 144 height 17
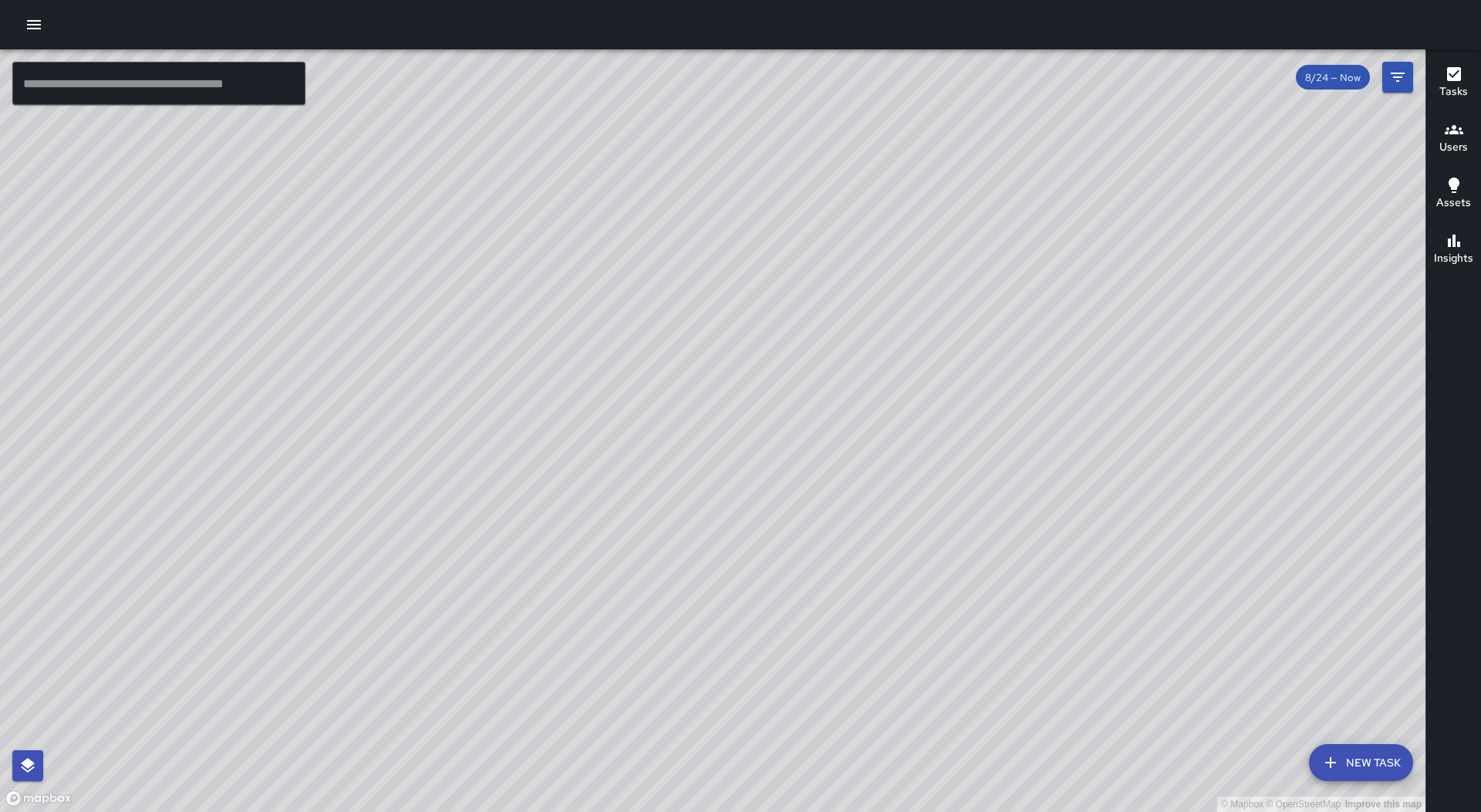
drag, startPoint x: 1234, startPoint y: 544, endPoint x: 980, endPoint y: 448, distance: 271.5
click at [980, 448] on div "© Mapbox © OpenStreetMap Improve this map" at bounding box center [713, 430] width 1426 height 762
drag, startPoint x: 699, startPoint y: 185, endPoint x: 956, endPoint y: 398, distance: 333.8
click at [956, 398] on div "© Mapbox © OpenStreetMap Improve this map" at bounding box center [713, 430] width 1426 height 762
